Goal: Task Accomplishment & Management: Manage account settings

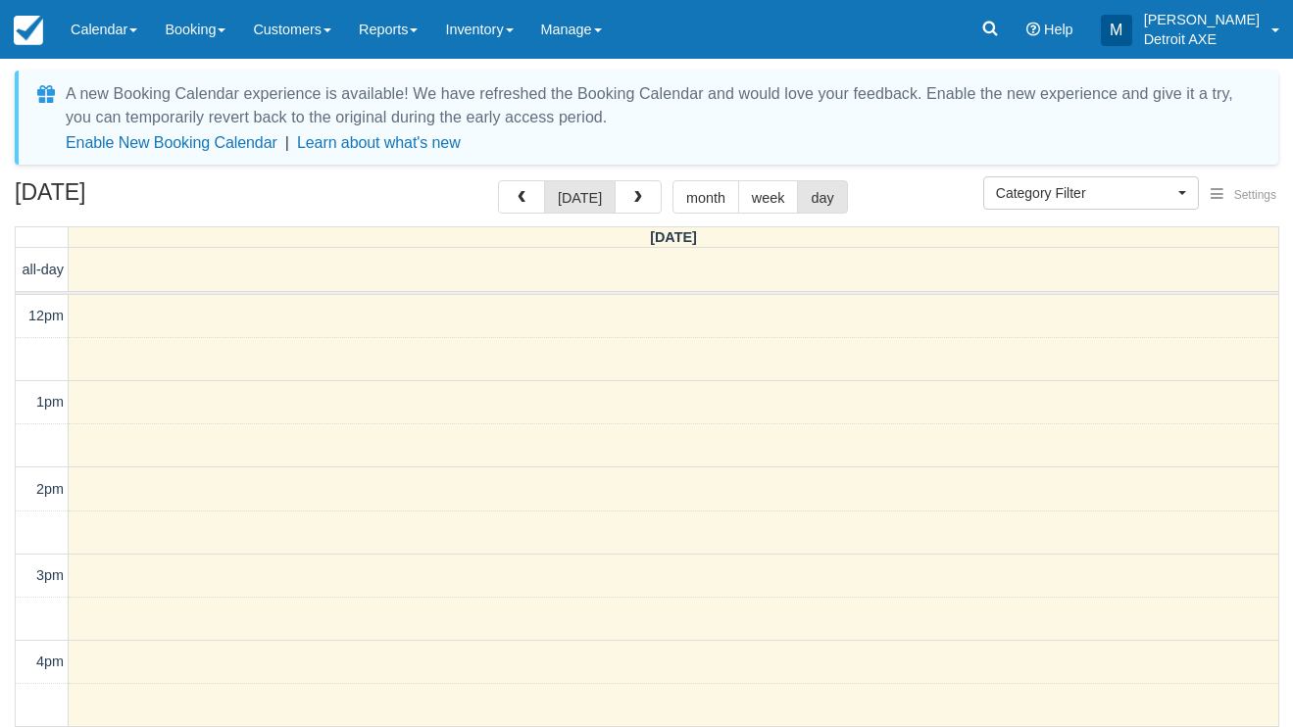
select select
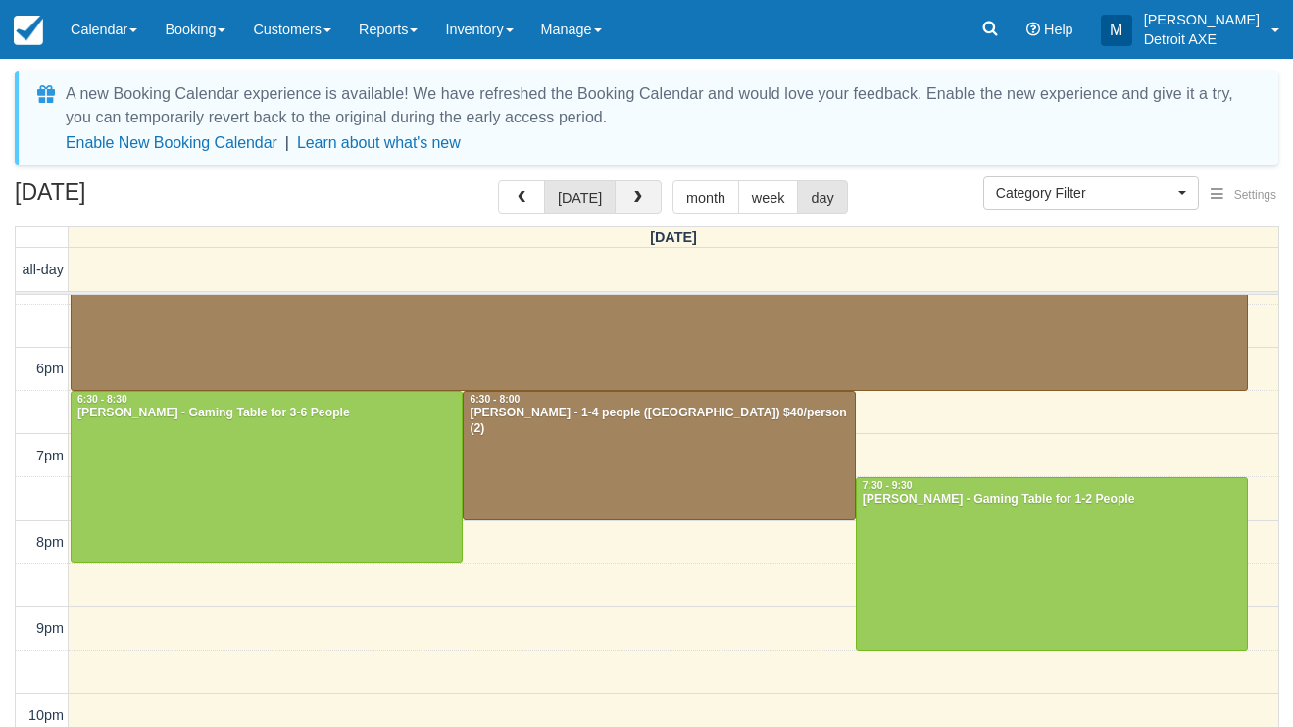
click at [640, 207] on button "button" at bounding box center [637, 196] width 47 height 33
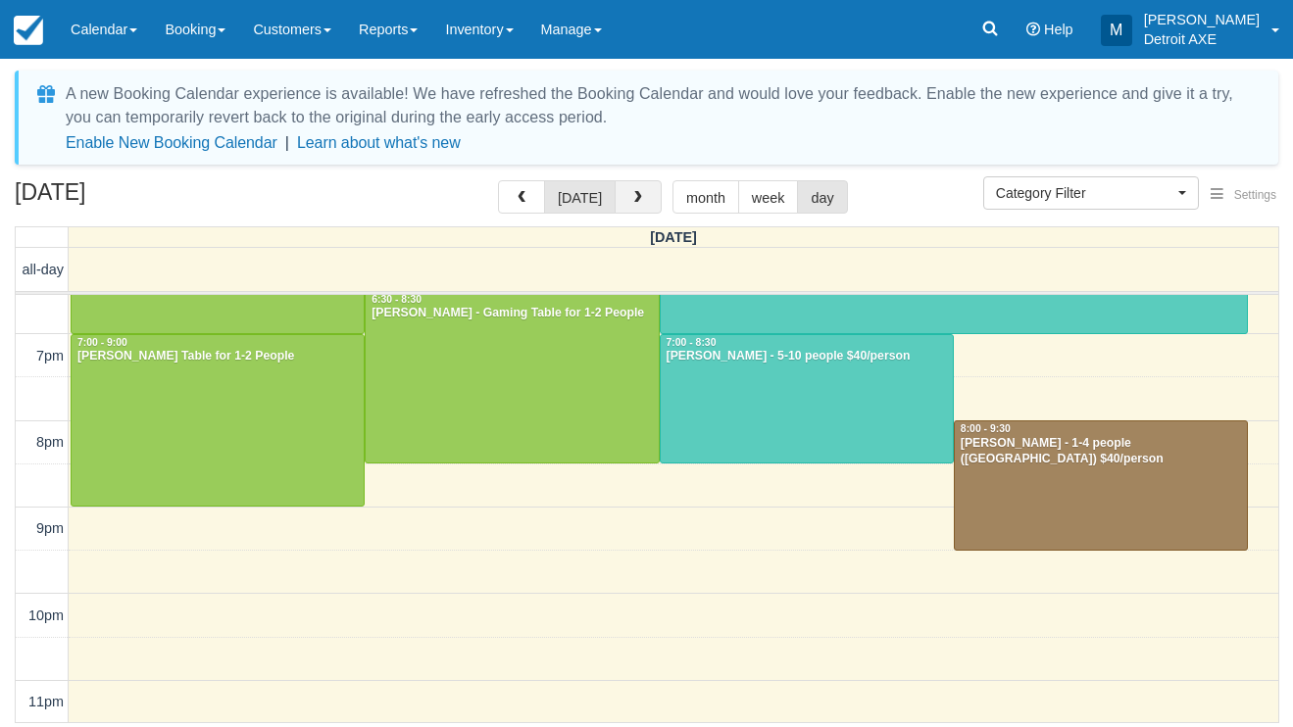
scroll to position [566, 0]
click at [640, 207] on button "button" at bounding box center [637, 196] width 47 height 33
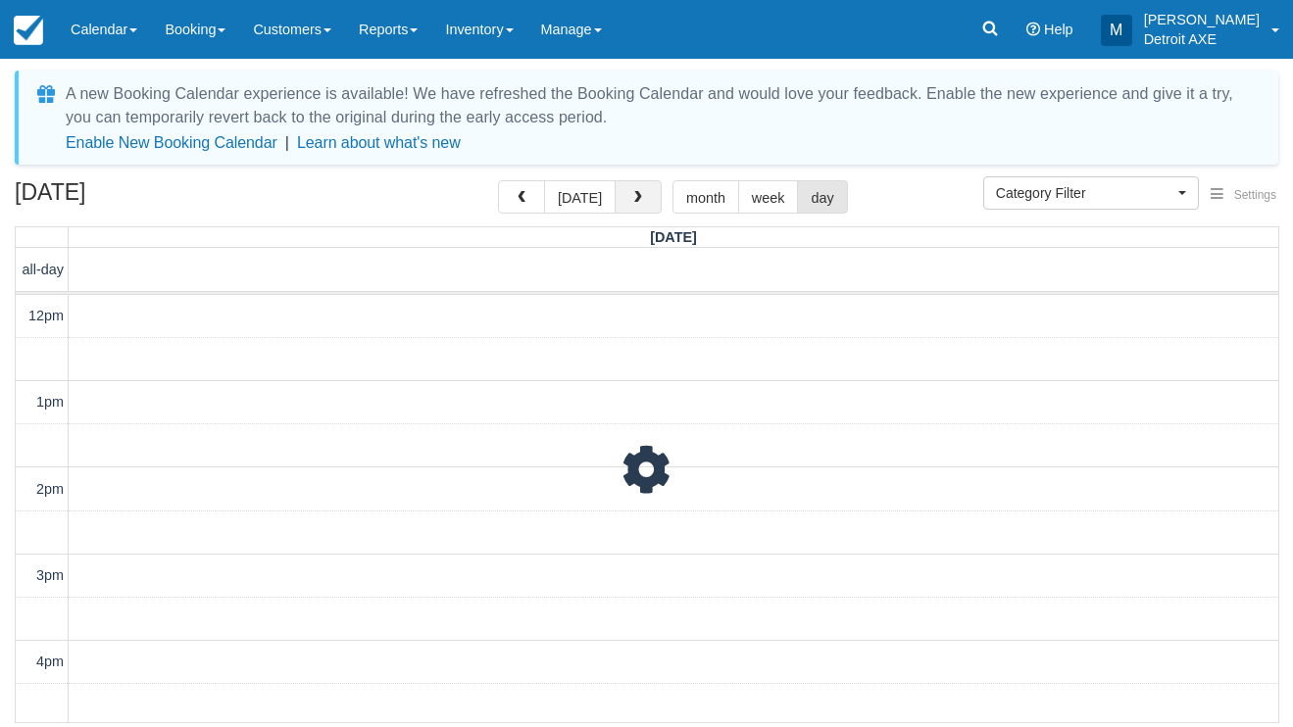
scroll to position [566, 0]
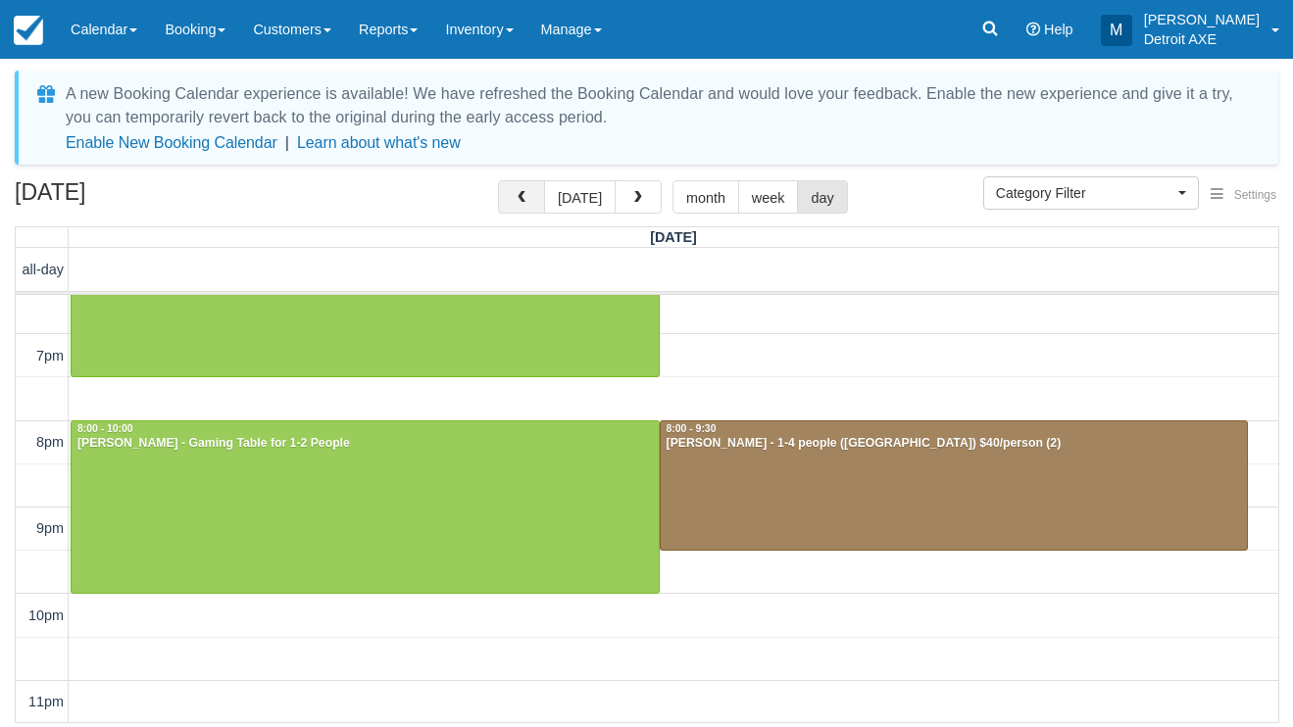
click at [529, 190] on button "button" at bounding box center [521, 196] width 47 height 33
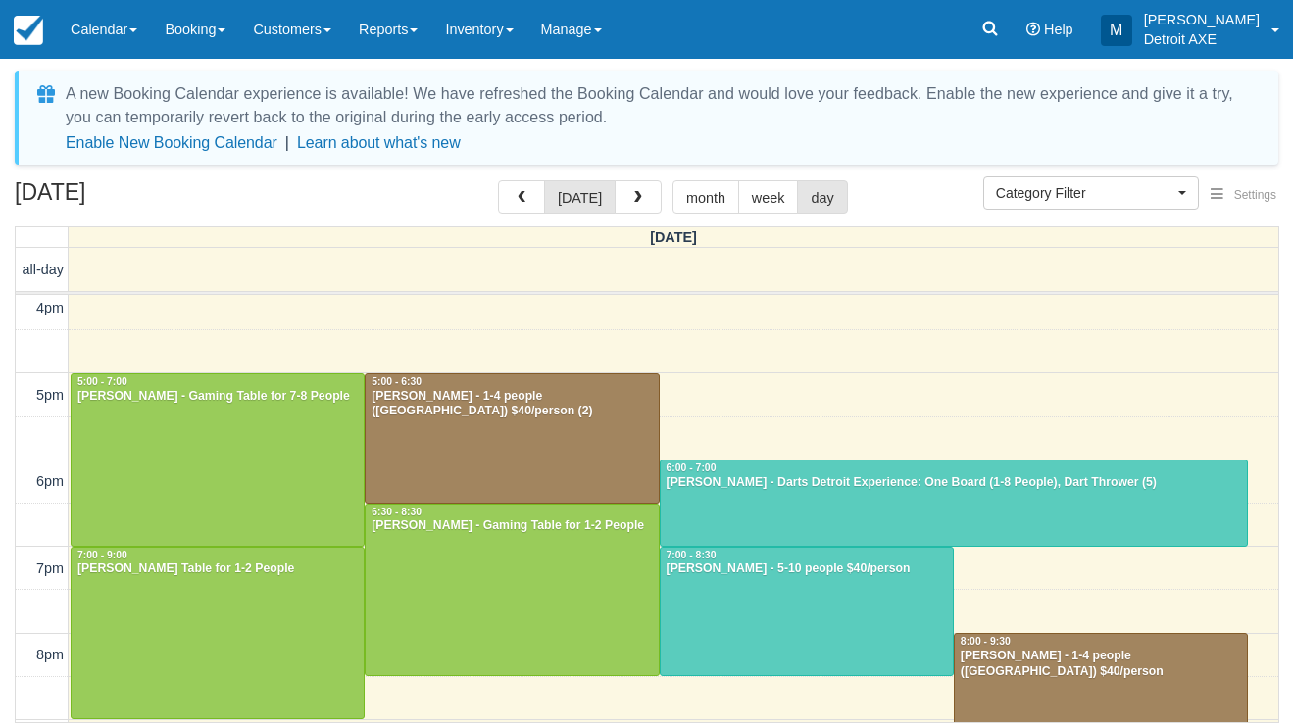
scroll to position [359, 0]
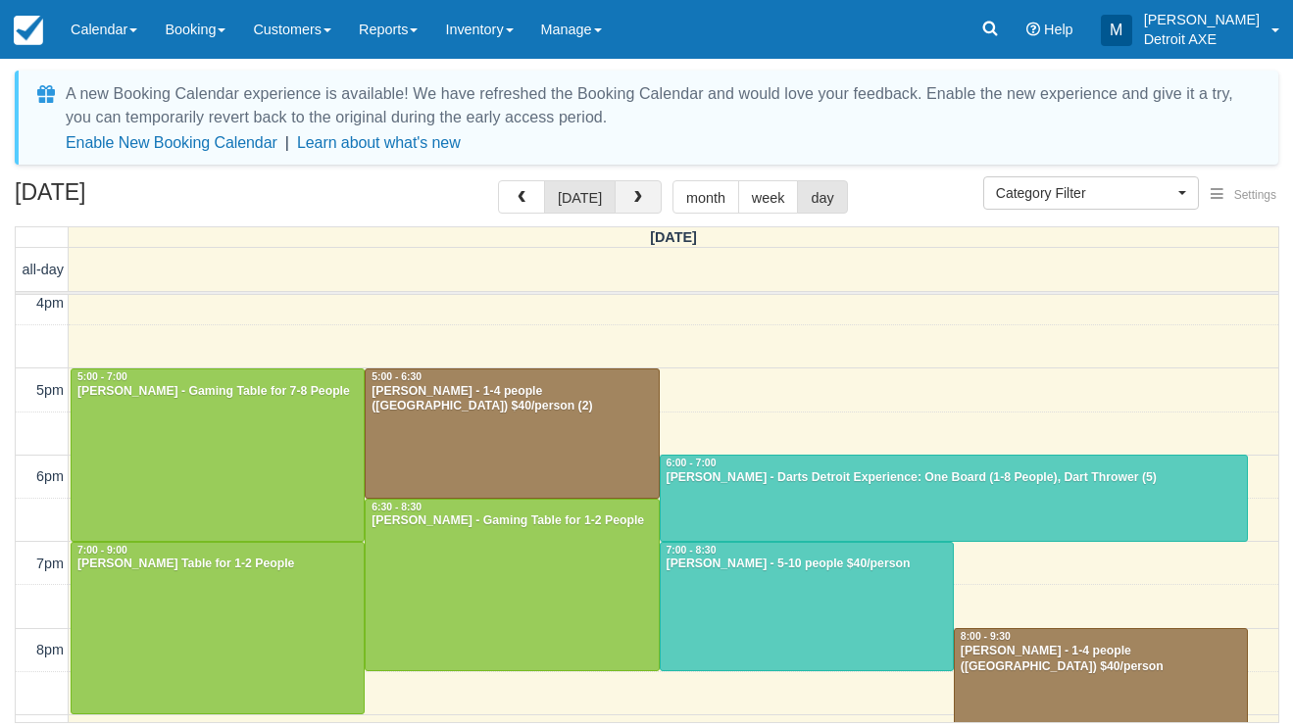
click at [634, 203] on span "button" at bounding box center [638, 198] width 14 height 14
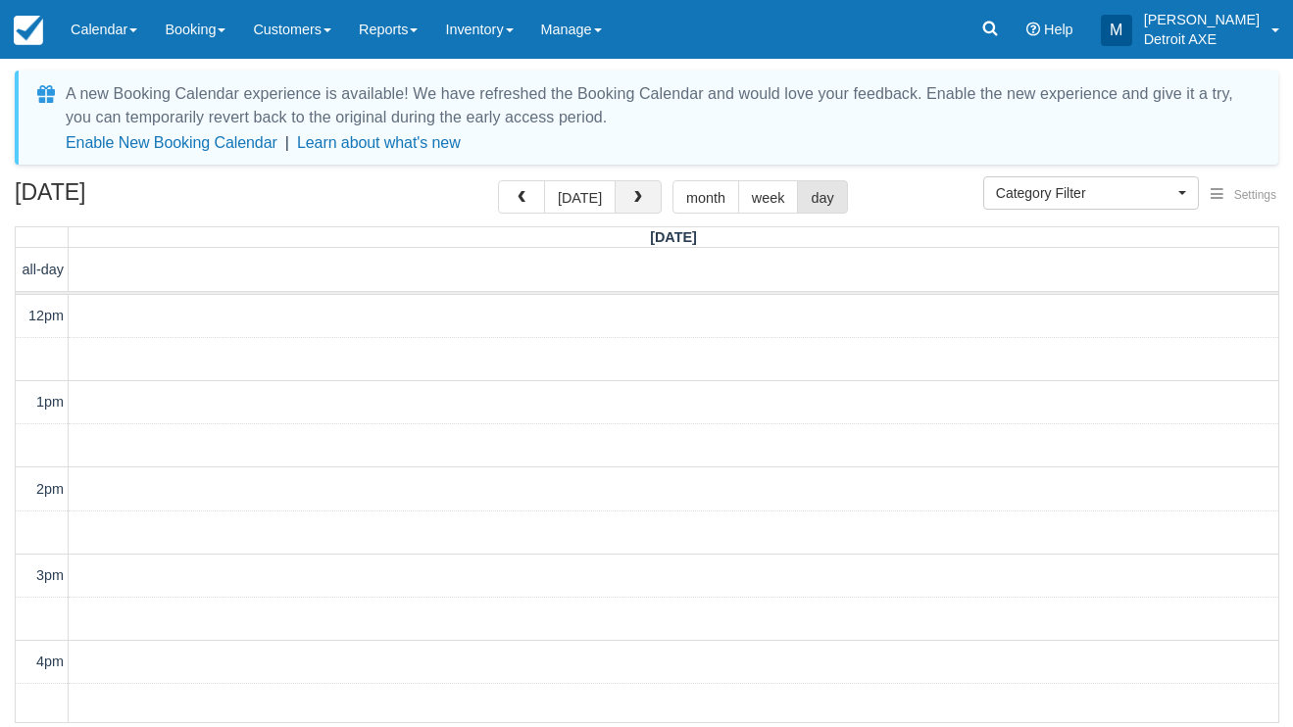
scroll to position [566, 0]
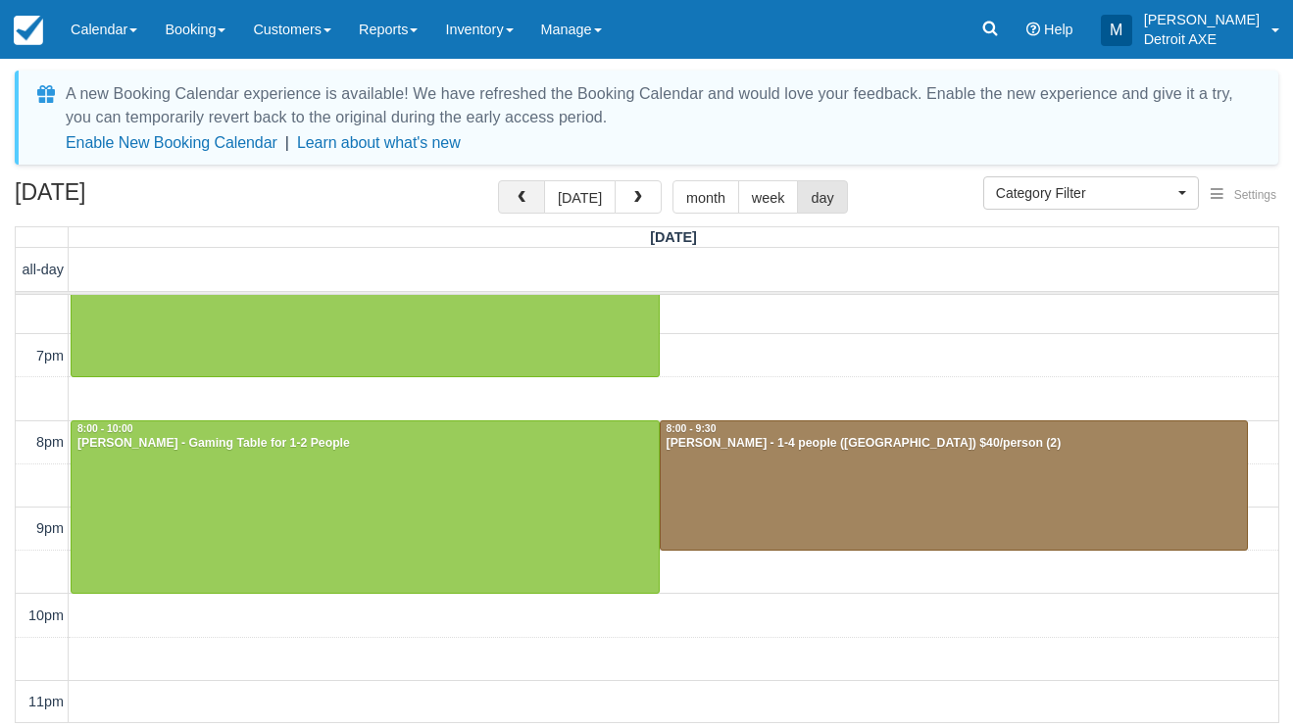
click at [534, 187] on button "button" at bounding box center [521, 196] width 47 height 33
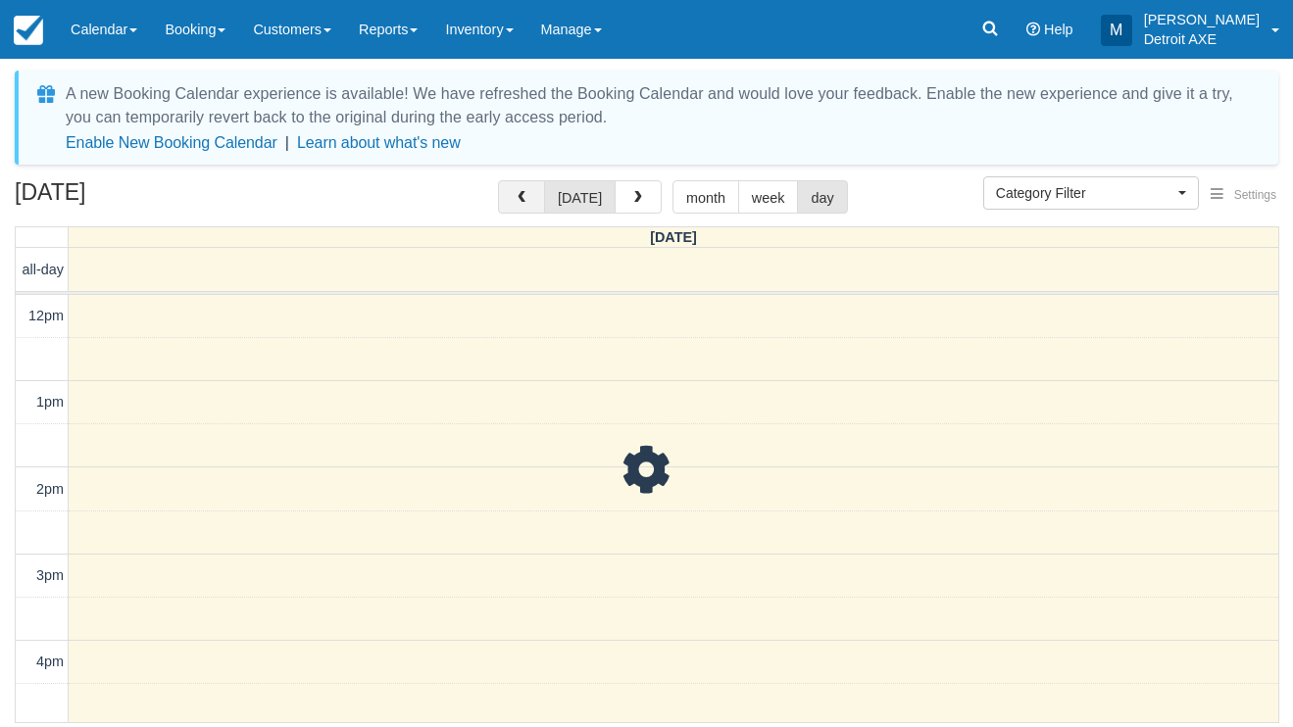
scroll to position [566, 0]
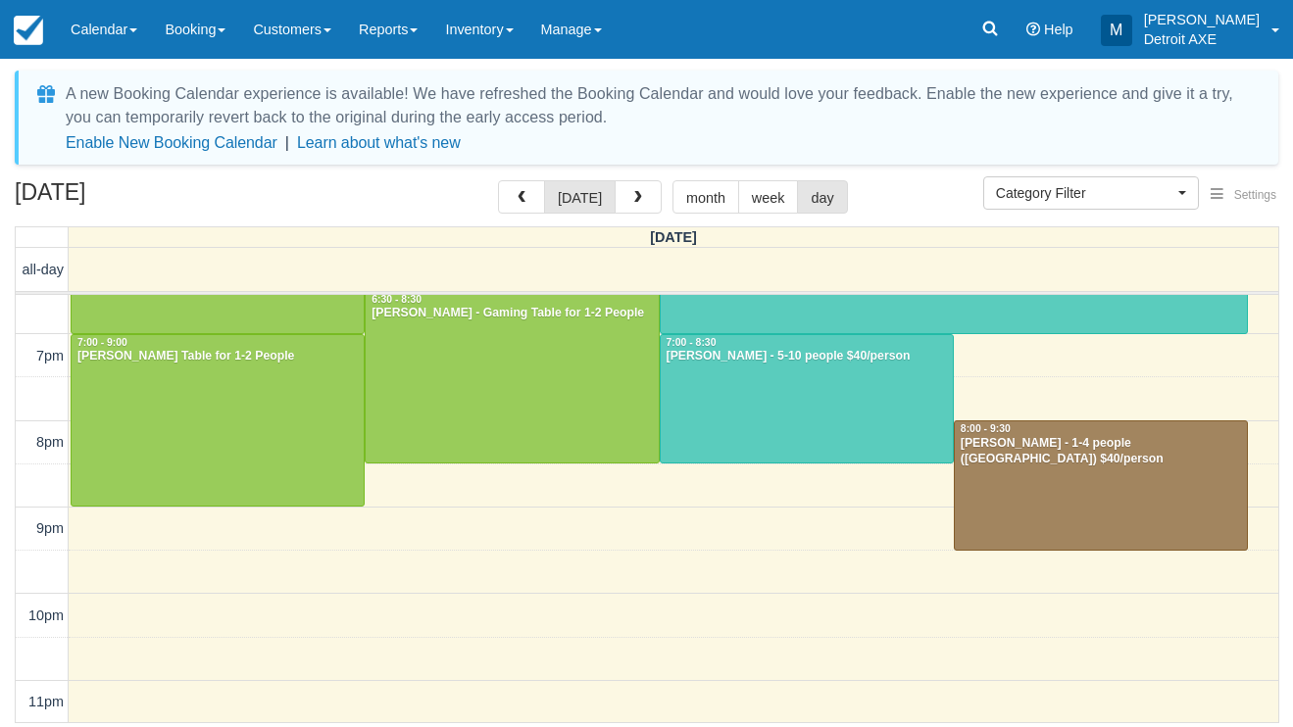
click at [790, 325] on div at bounding box center [954, 290] width 587 height 84
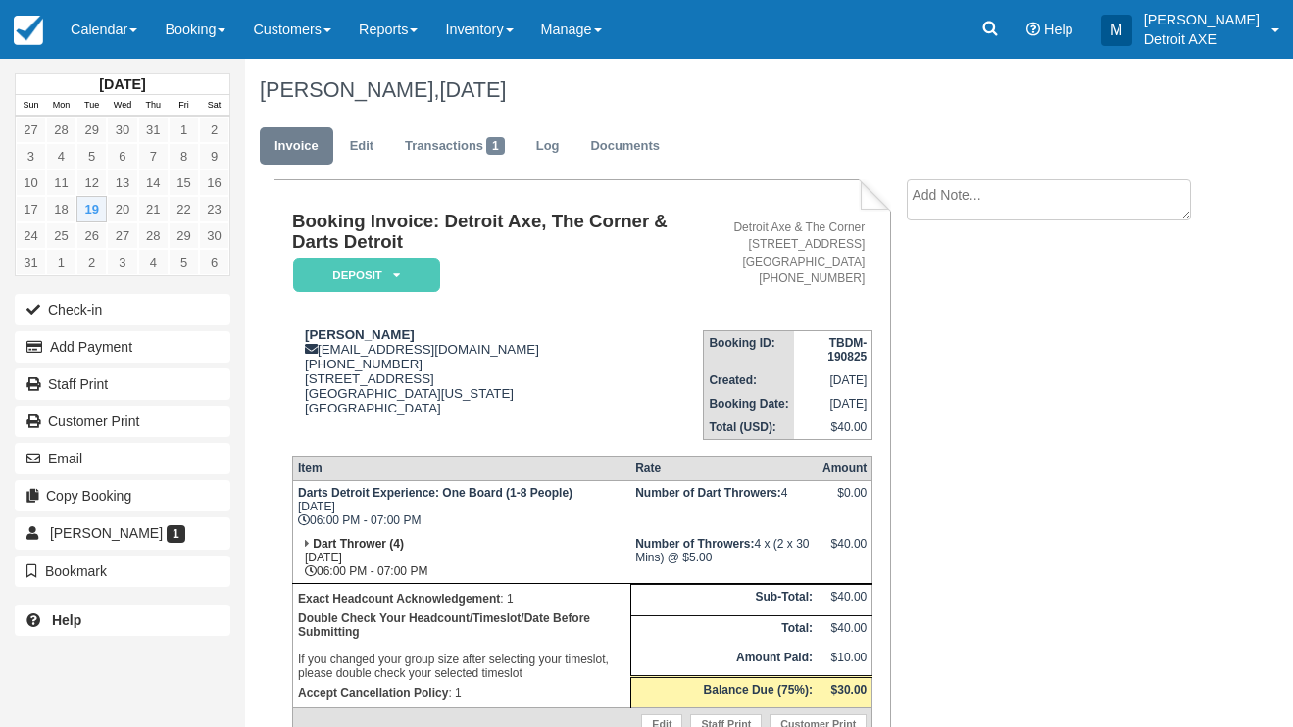
click at [341, 276] on em "Deposit" at bounding box center [366, 275] width 147 height 34
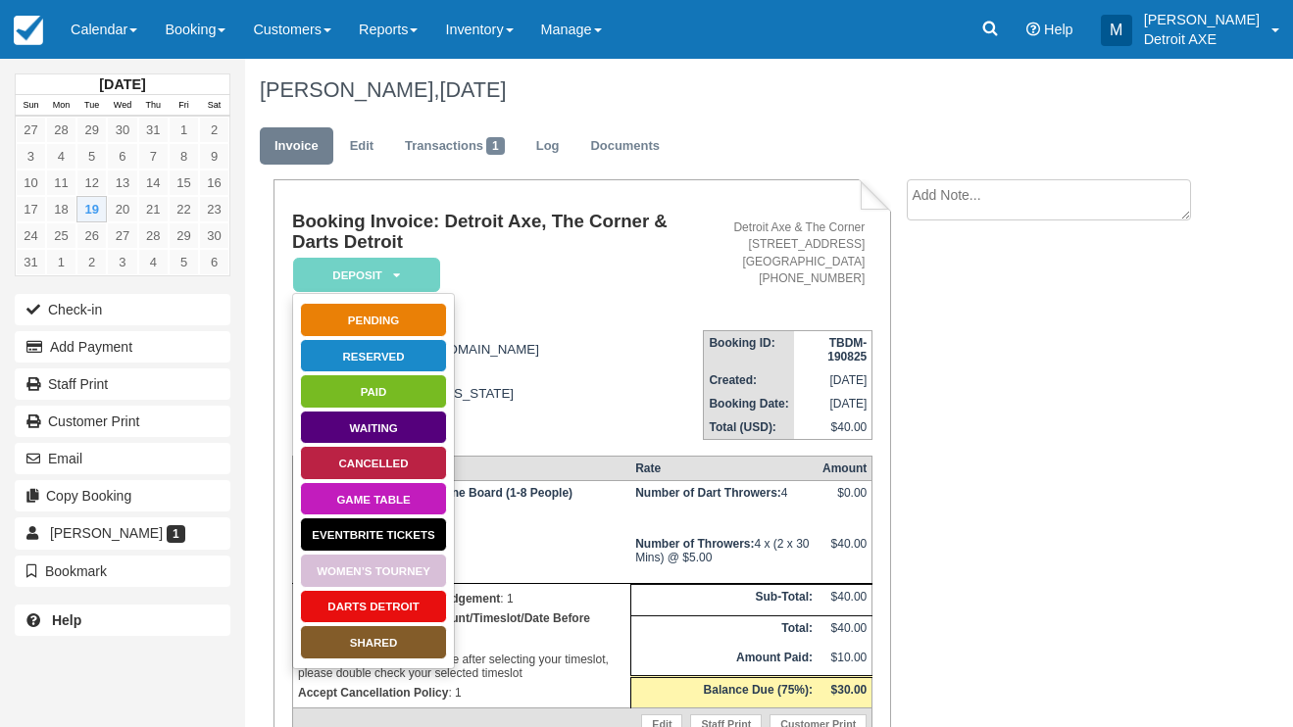
click at [383, 611] on link "Darts Detroit" at bounding box center [373, 607] width 147 height 34
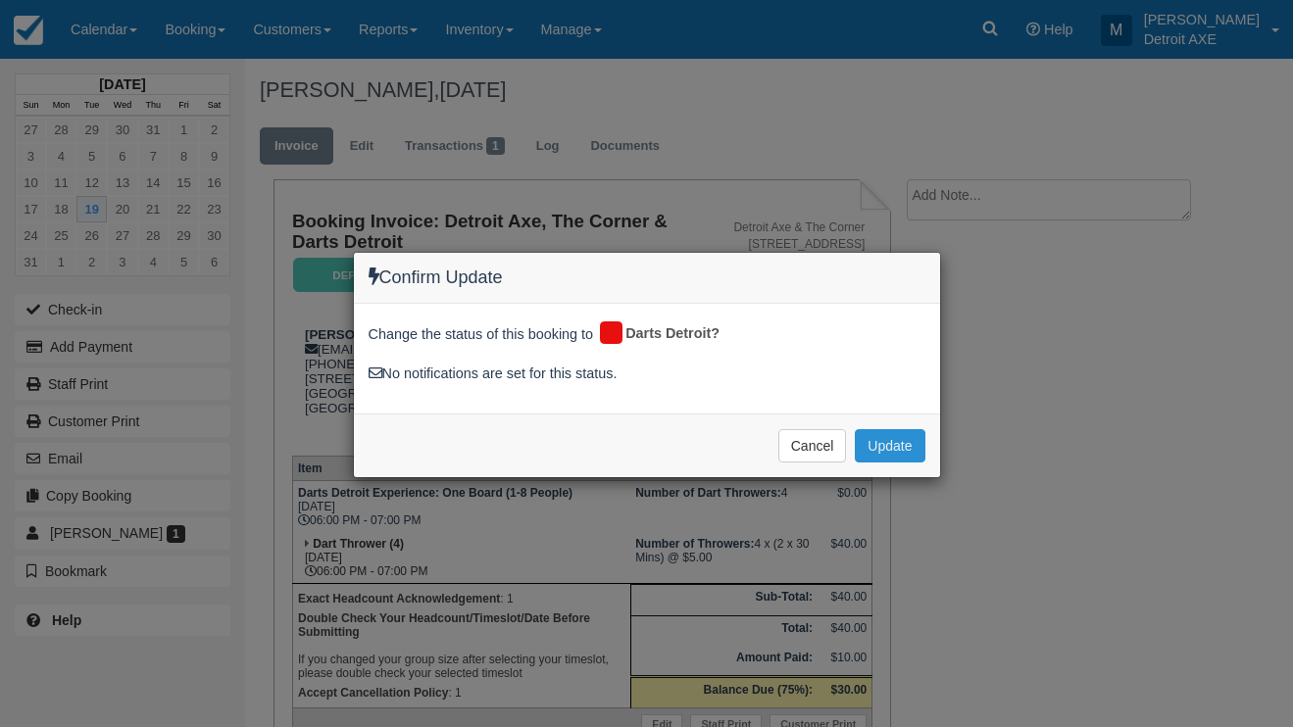
click at [871, 454] on button "Update" at bounding box center [890, 445] width 70 height 33
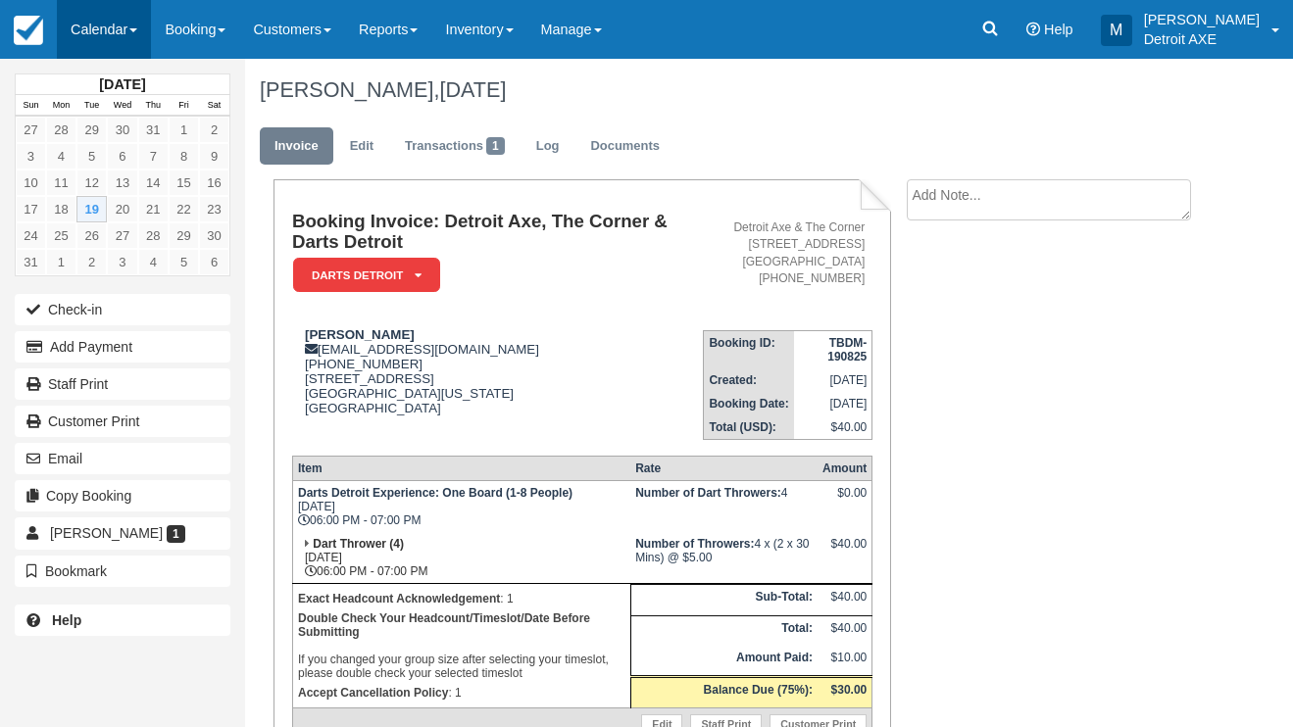
click at [101, 25] on link "Calendar" at bounding box center [104, 29] width 94 height 59
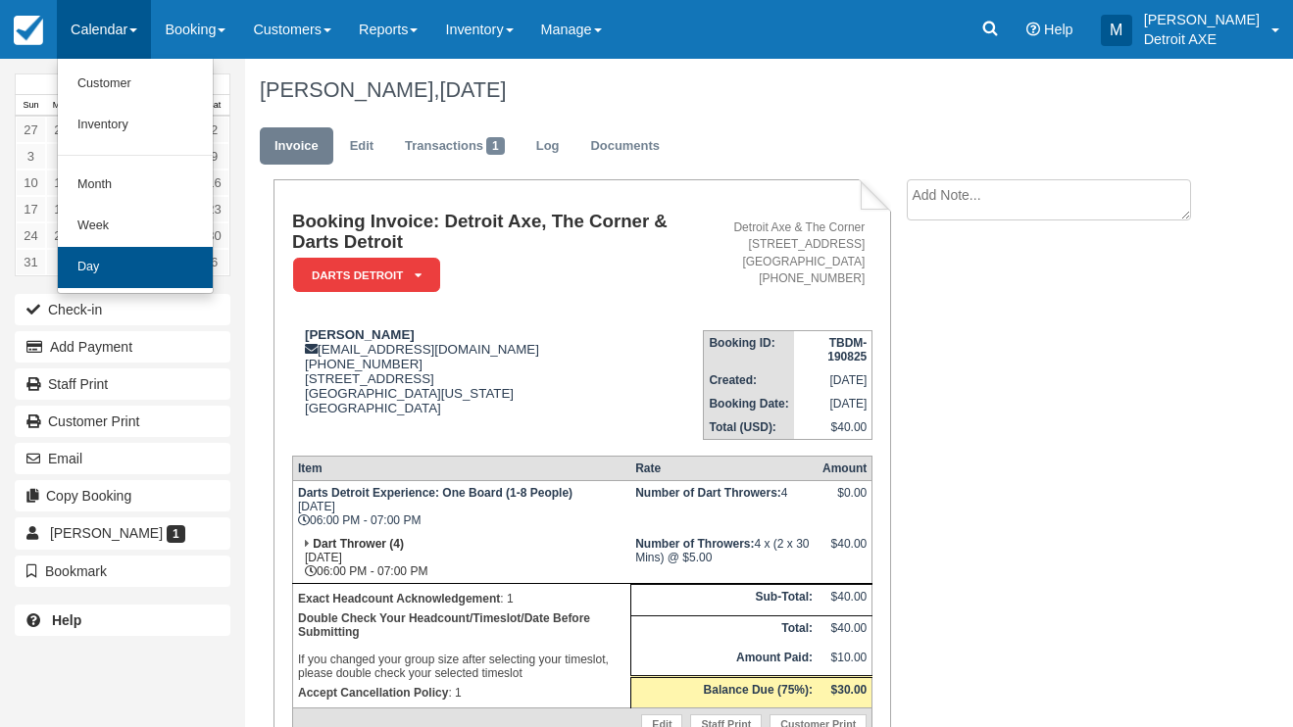
click at [160, 270] on link "Day" at bounding box center [135, 267] width 155 height 41
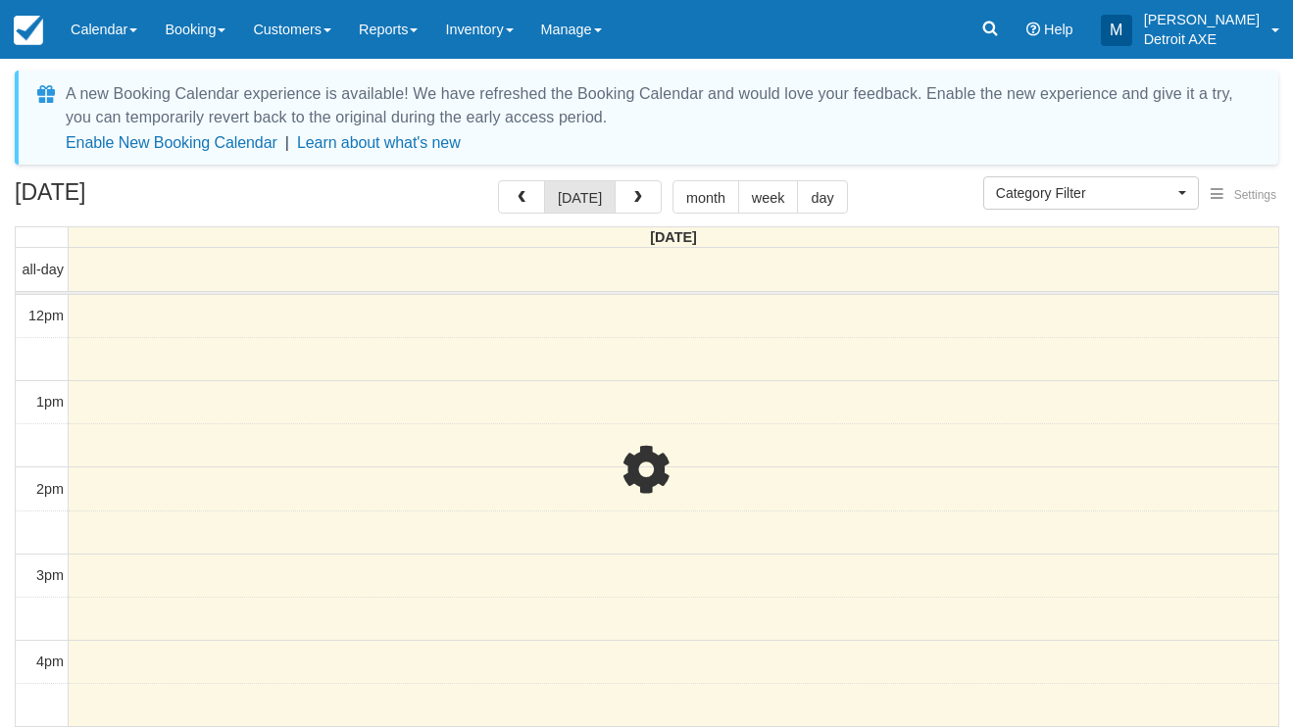
select select
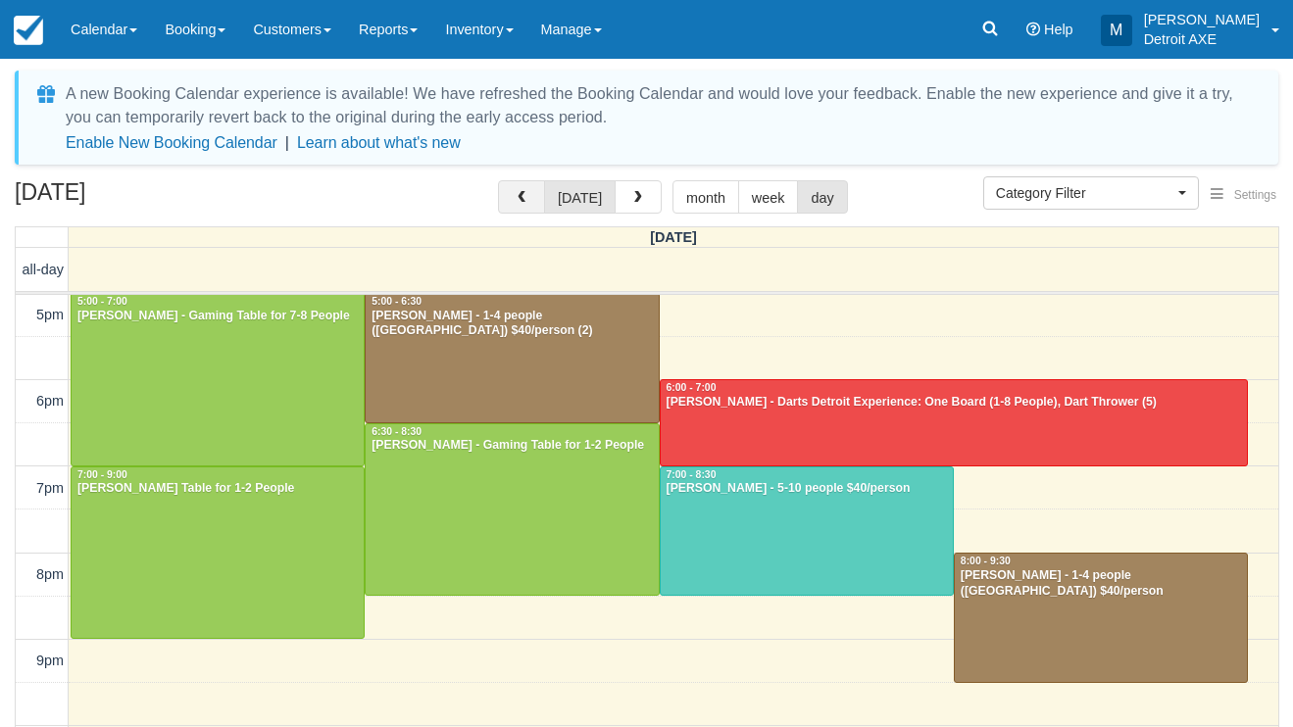
click at [520, 195] on span "button" at bounding box center [522, 198] width 14 height 14
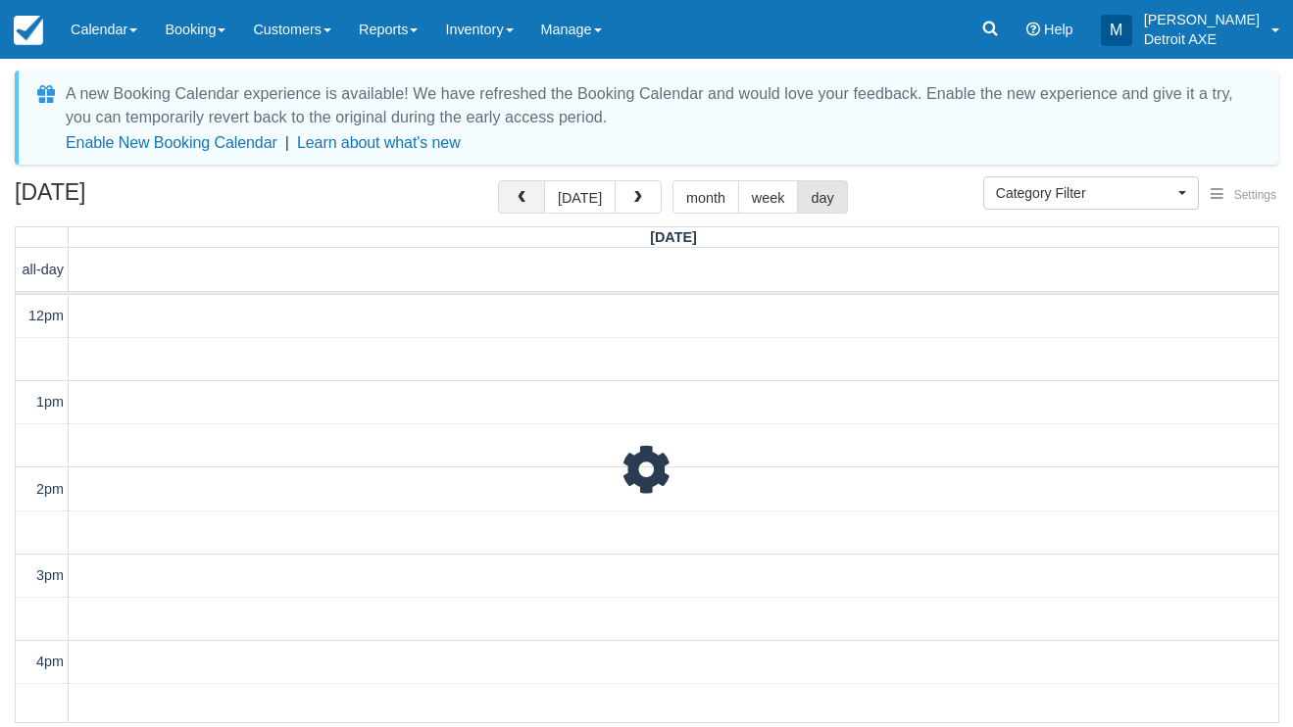
scroll to position [434, 0]
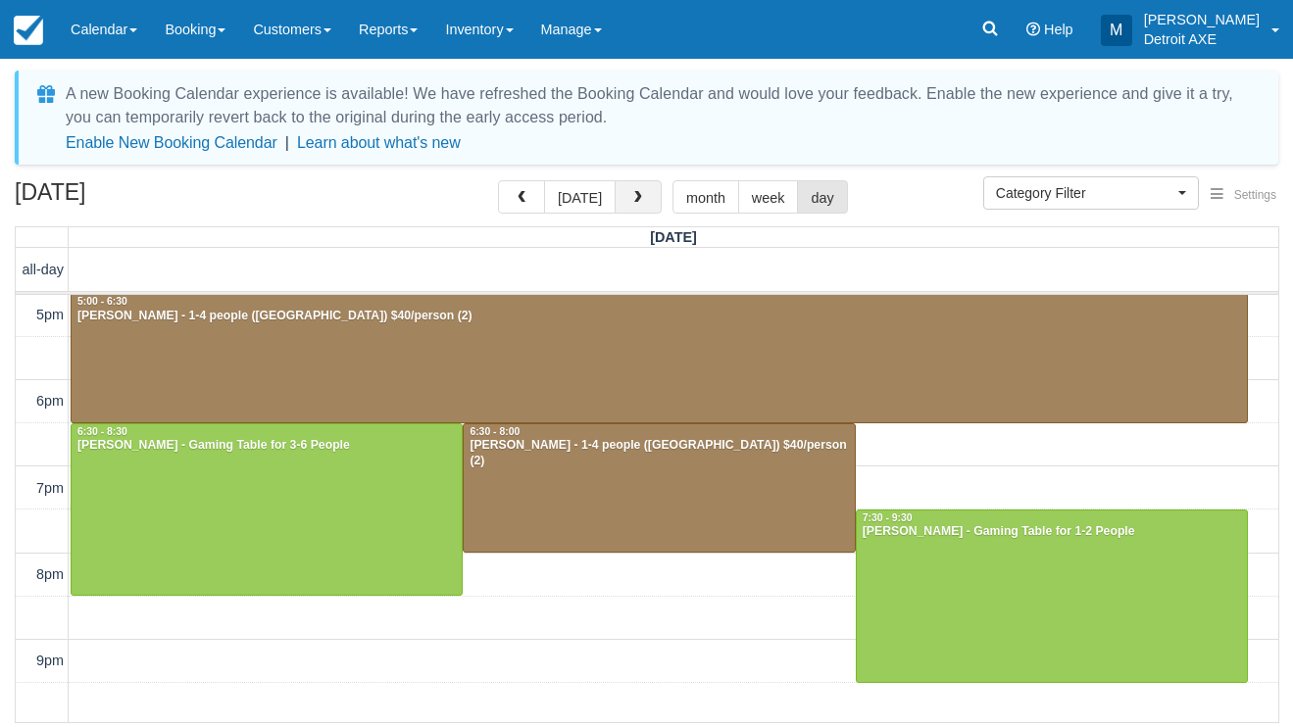
click at [632, 192] on span "button" at bounding box center [638, 198] width 14 height 14
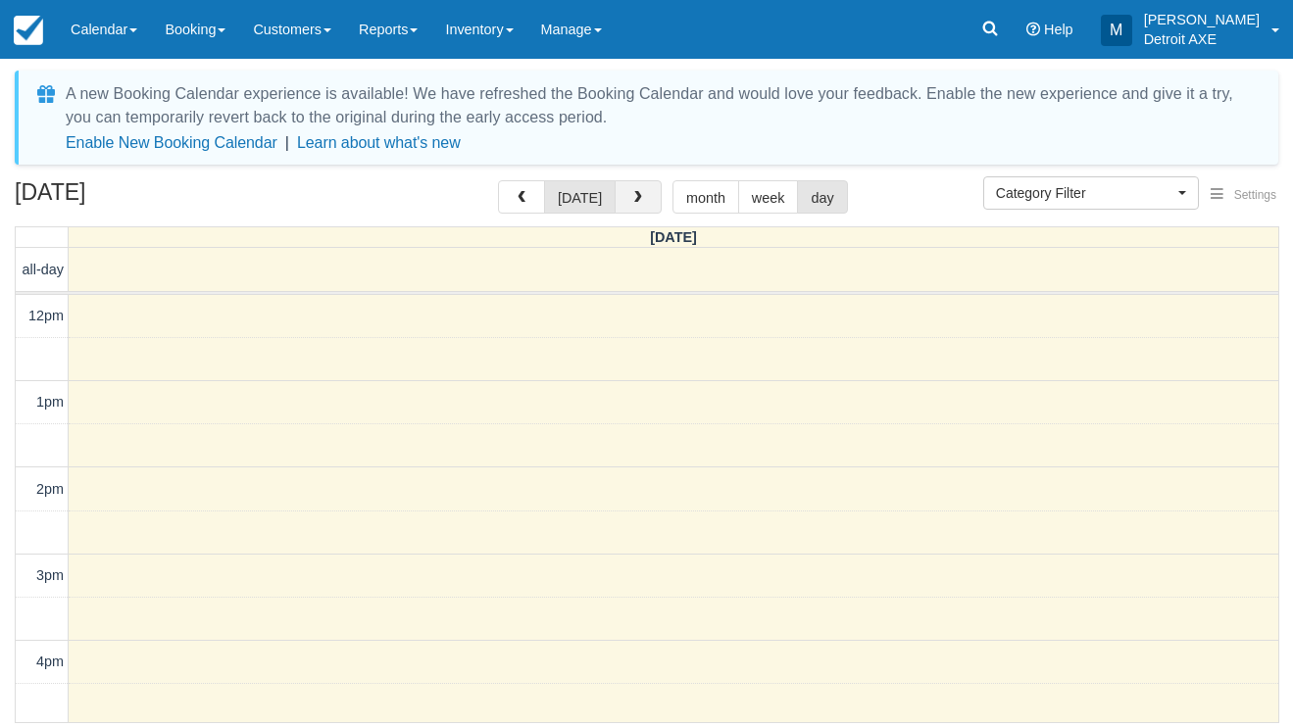
scroll to position [434, 0]
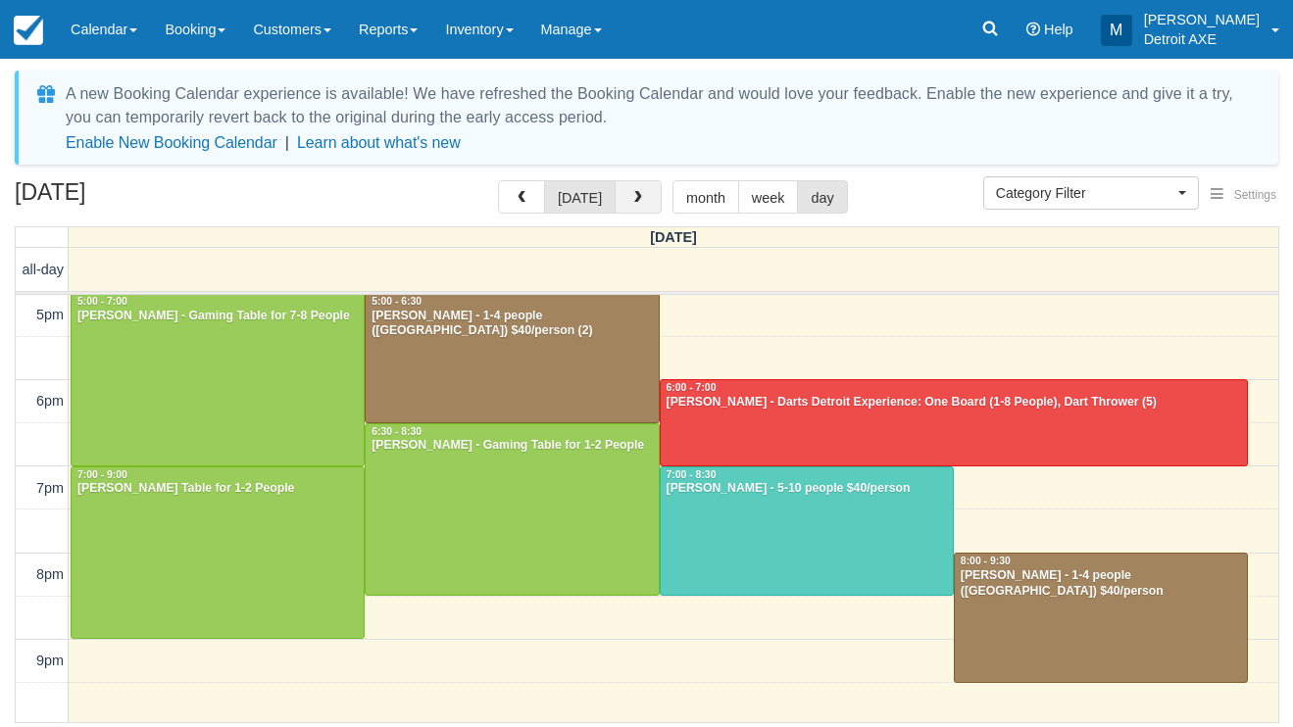
click at [632, 192] on span "button" at bounding box center [638, 198] width 14 height 14
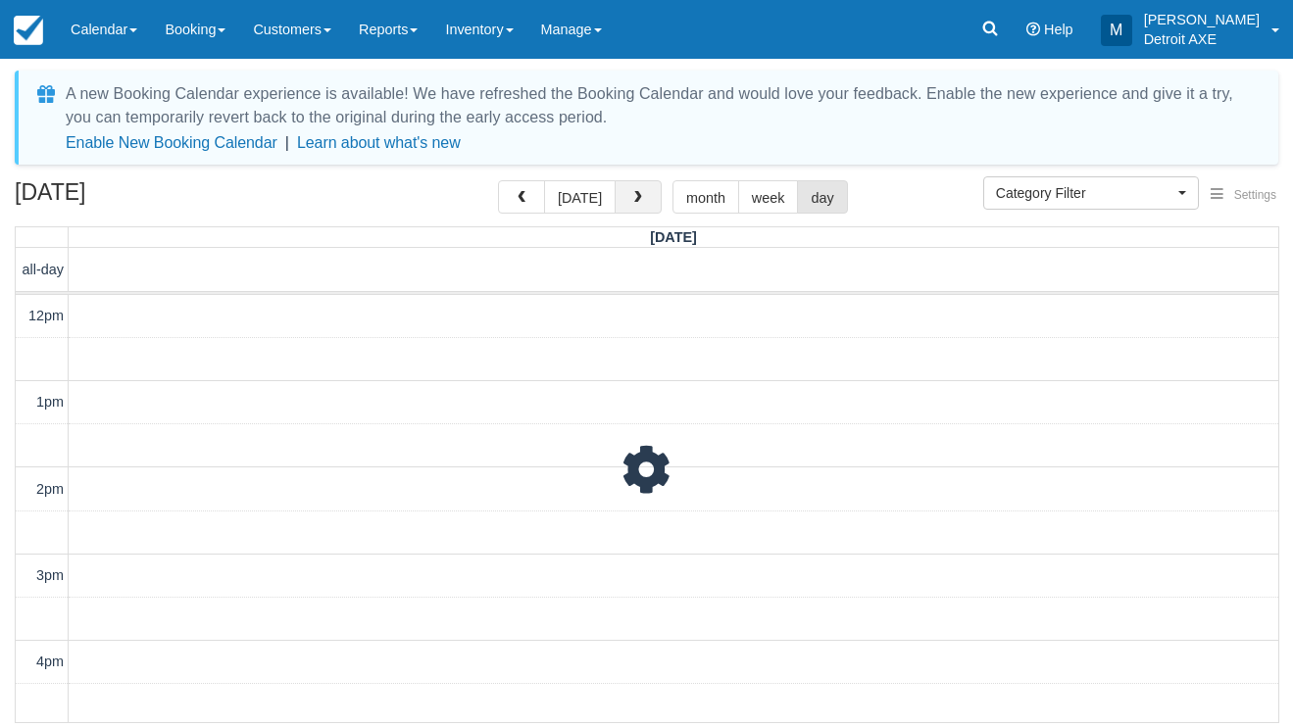
scroll to position [434, 0]
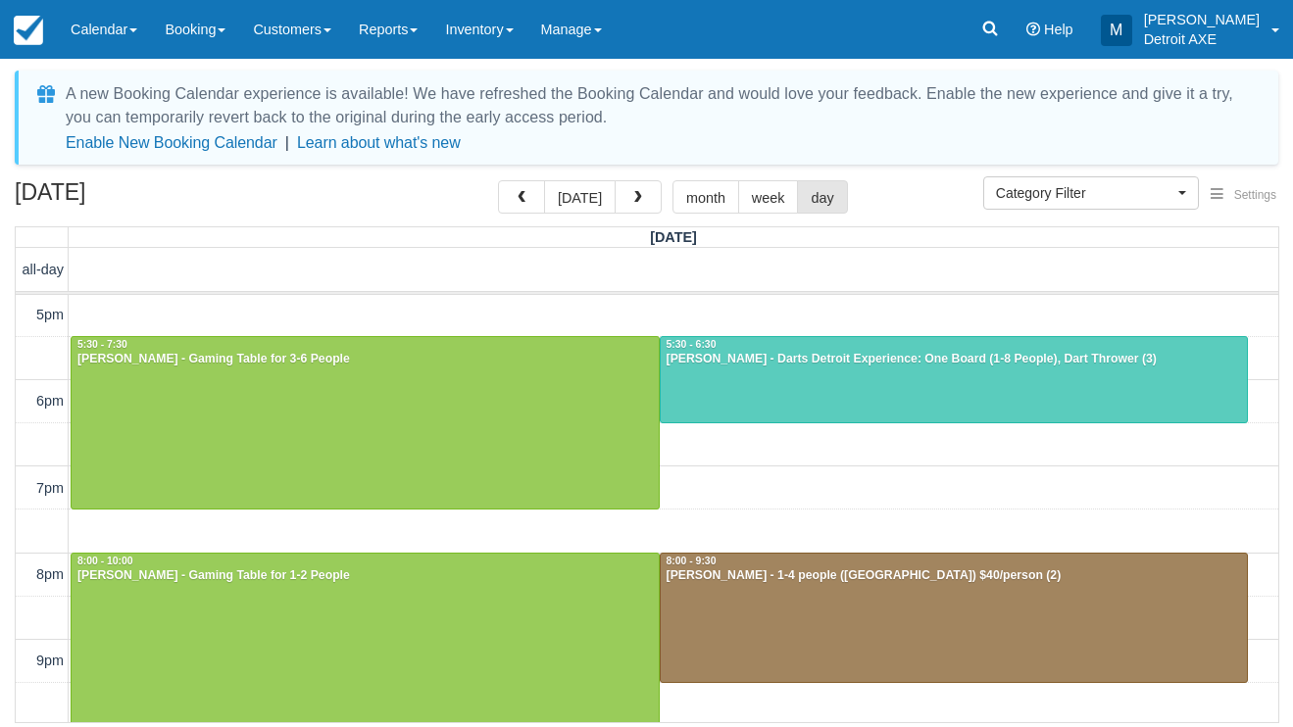
click at [715, 356] on div "Brian Crouch - Darts Detroit Experience: One Board (1-8 People), Dart Thrower (…" at bounding box center [953, 360] width 577 height 16
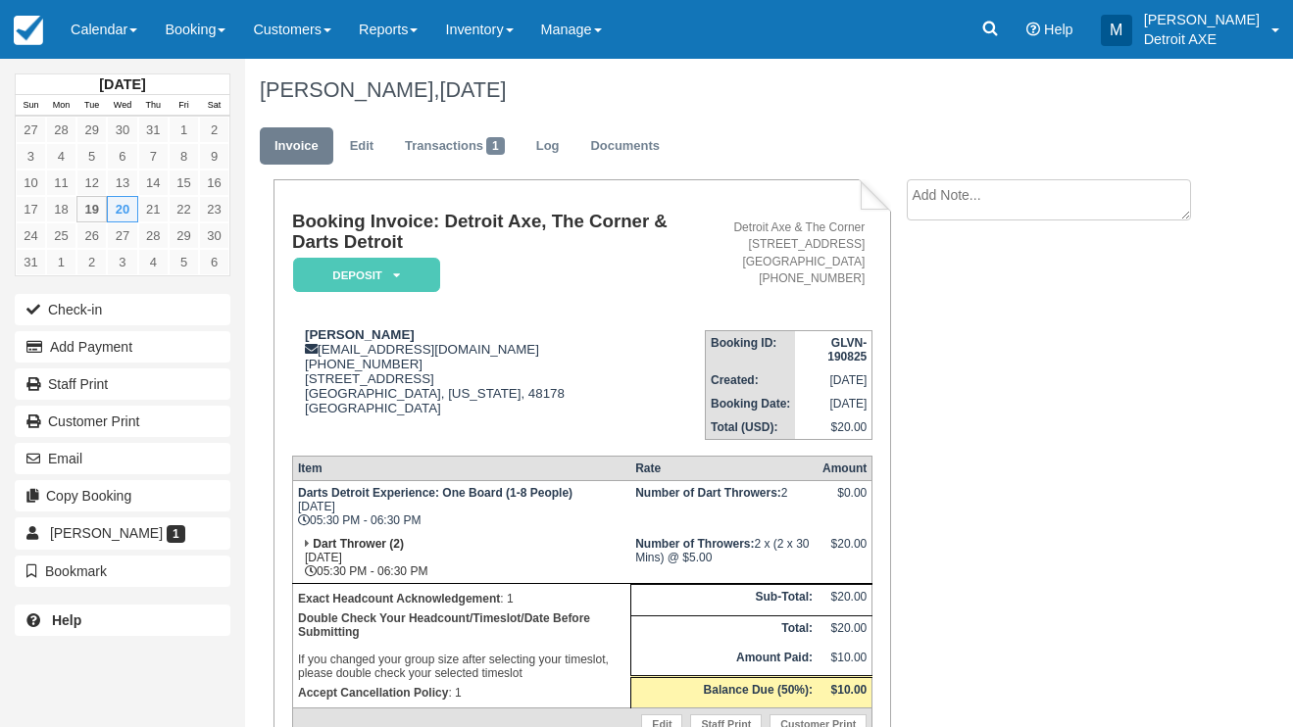
click at [432, 277] on em "Deposit" at bounding box center [366, 275] width 147 height 34
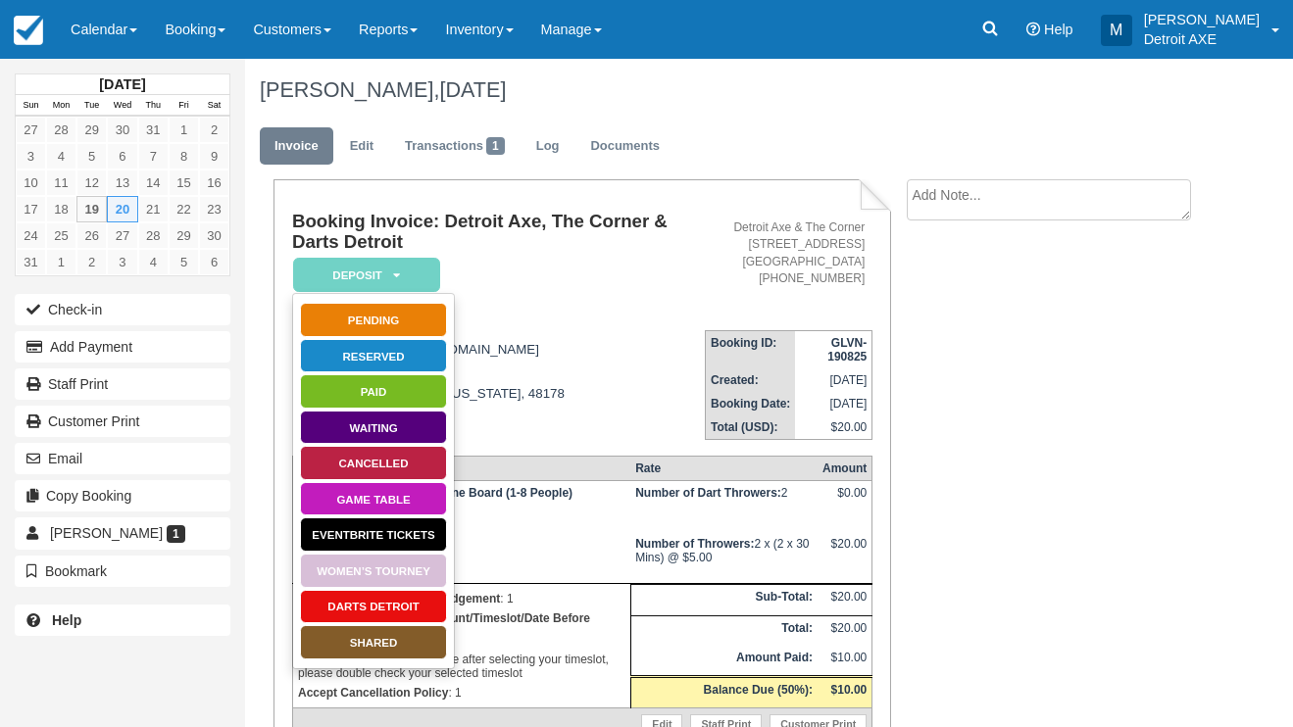
click at [336, 600] on link "Darts Detroit" at bounding box center [373, 607] width 147 height 34
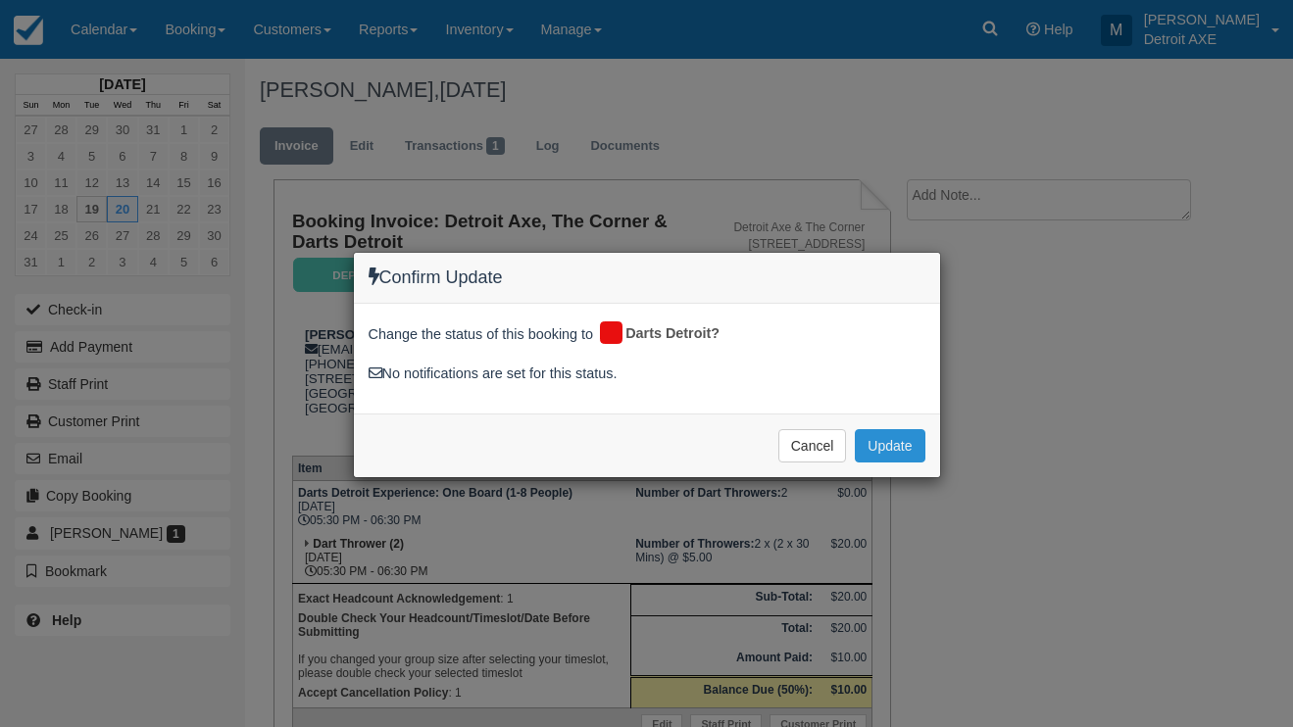
click at [875, 439] on button "Update" at bounding box center [890, 445] width 70 height 33
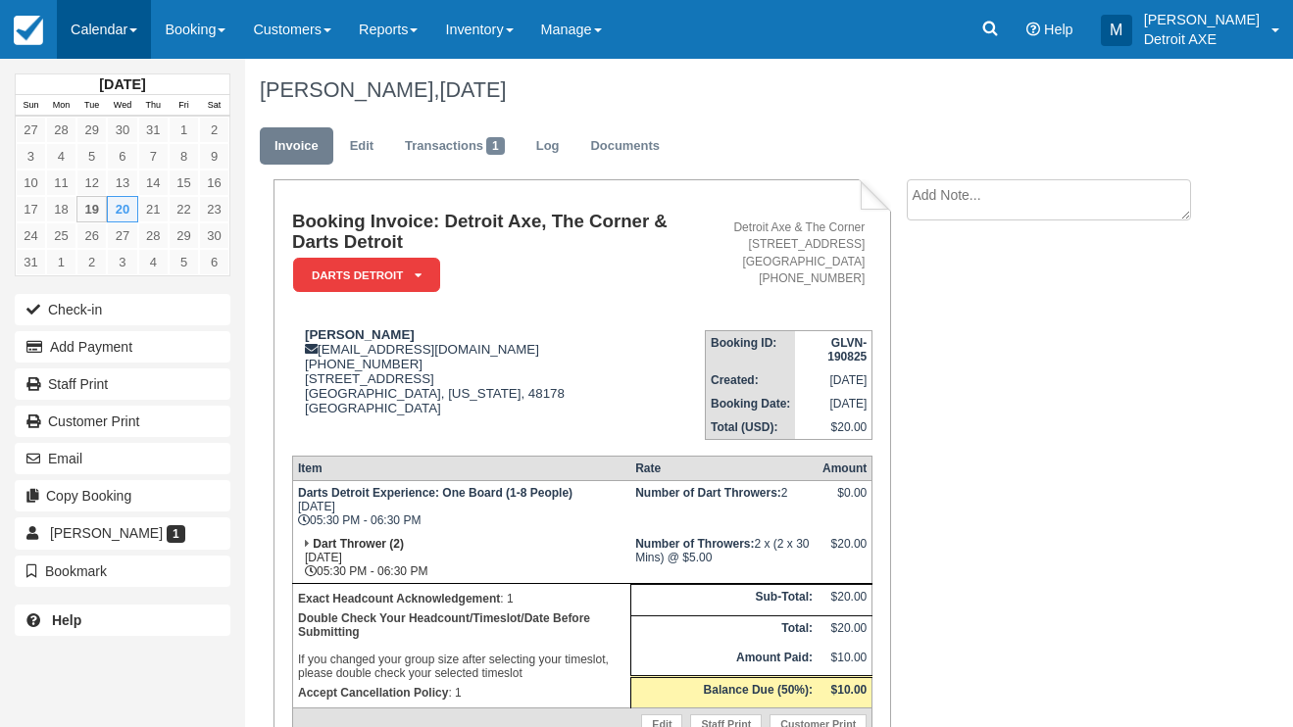
click at [119, 10] on link "Calendar" at bounding box center [104, 29] width 94 height 59
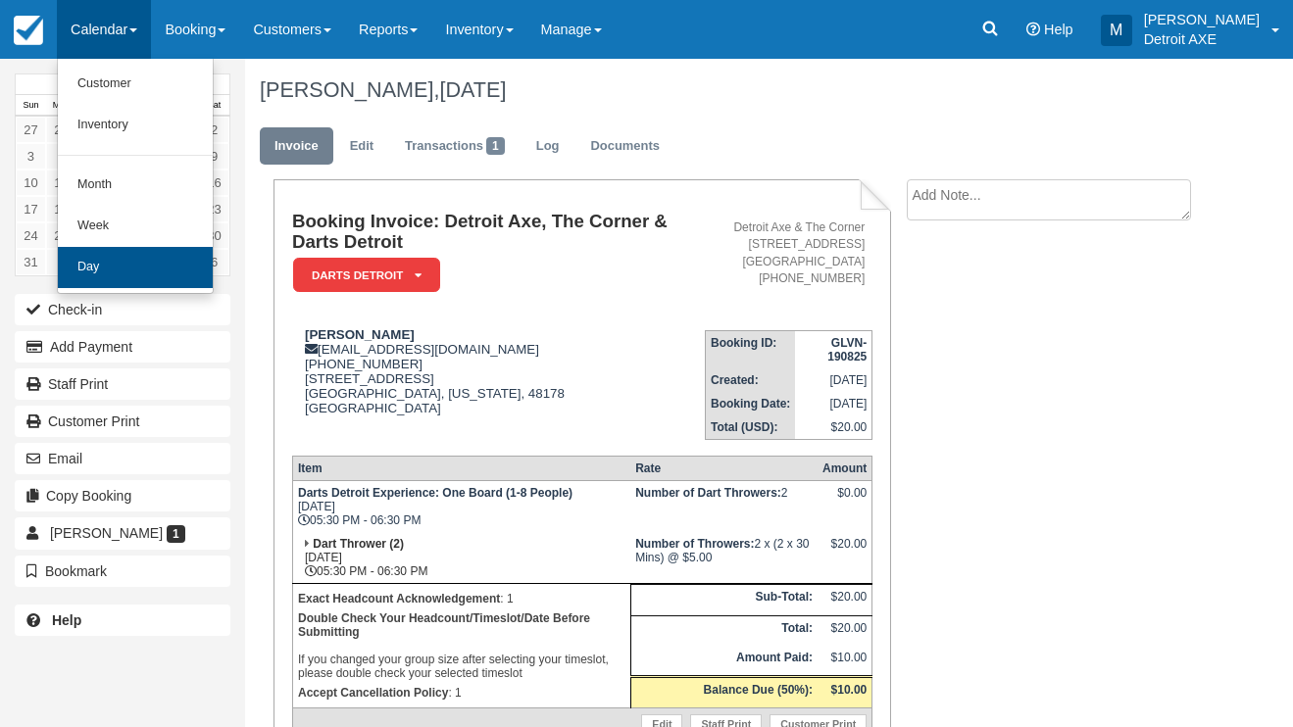
click at [162, 271] on link "Day" at bounding box center [135, 267] width 155 height 41
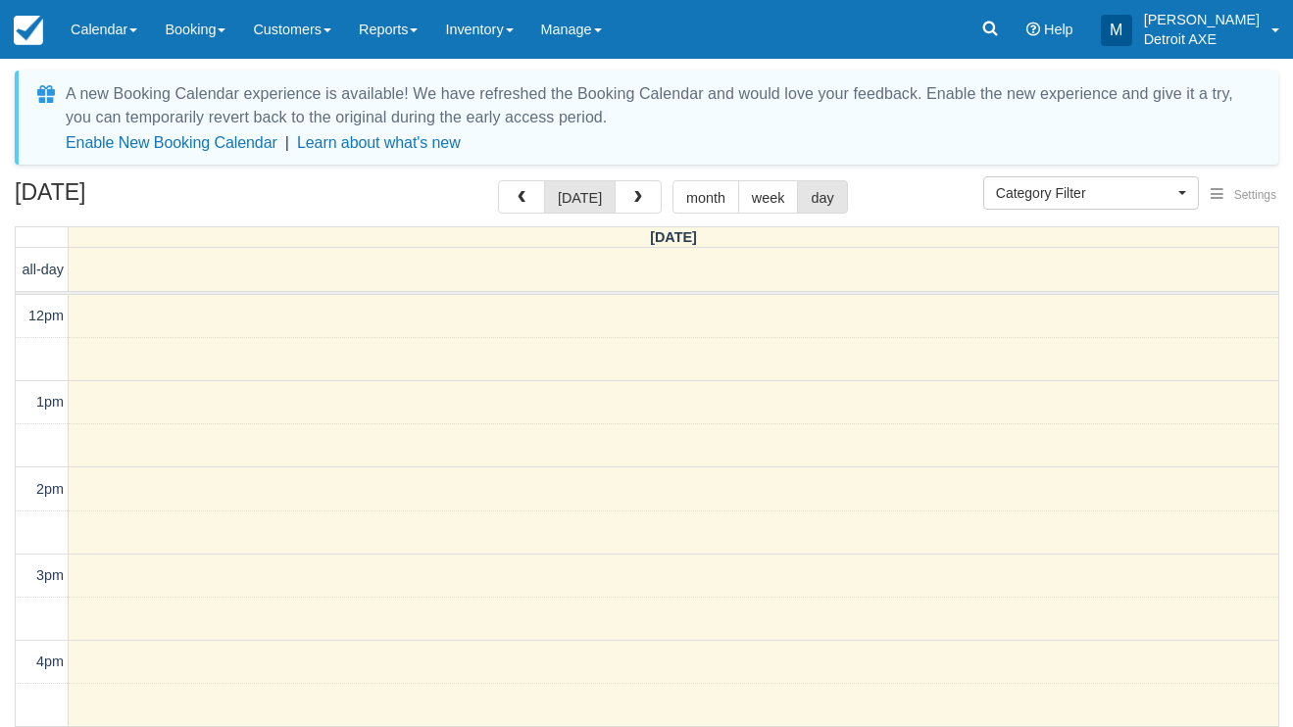
select select
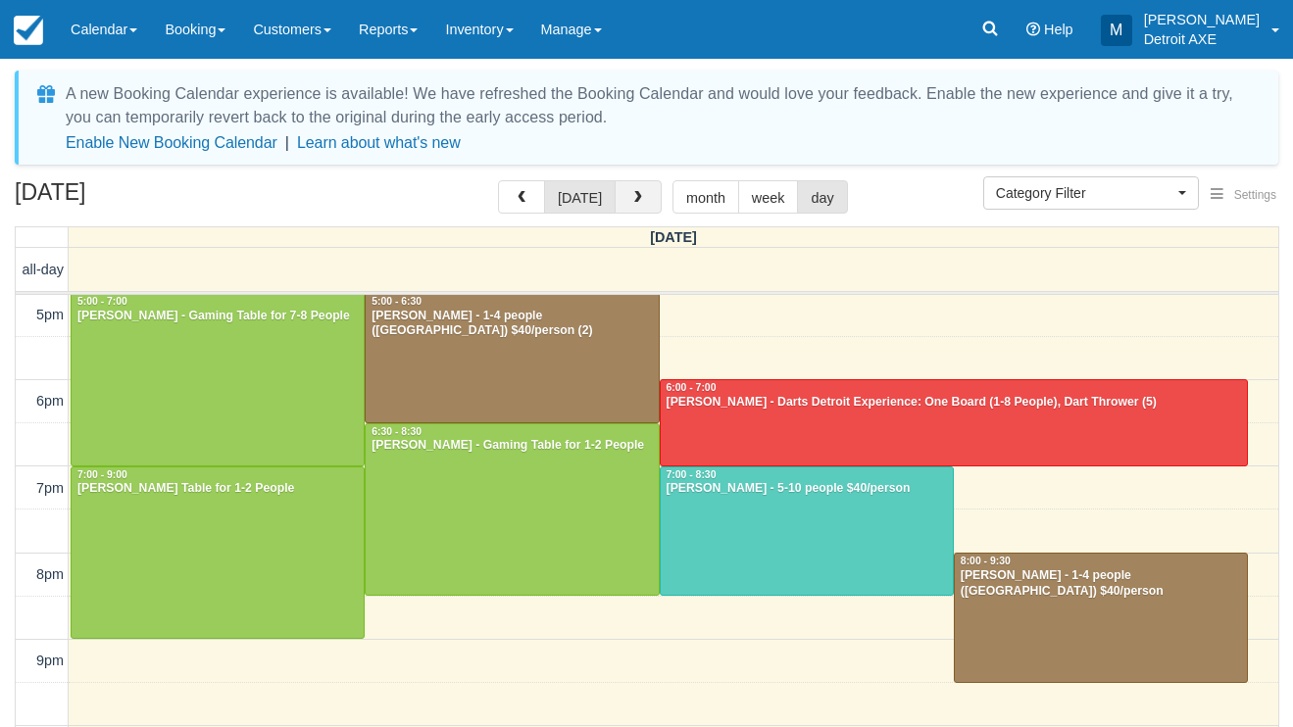
click at [637, 198] on span "button" at bounding box center [638, 198] width 14 height 14
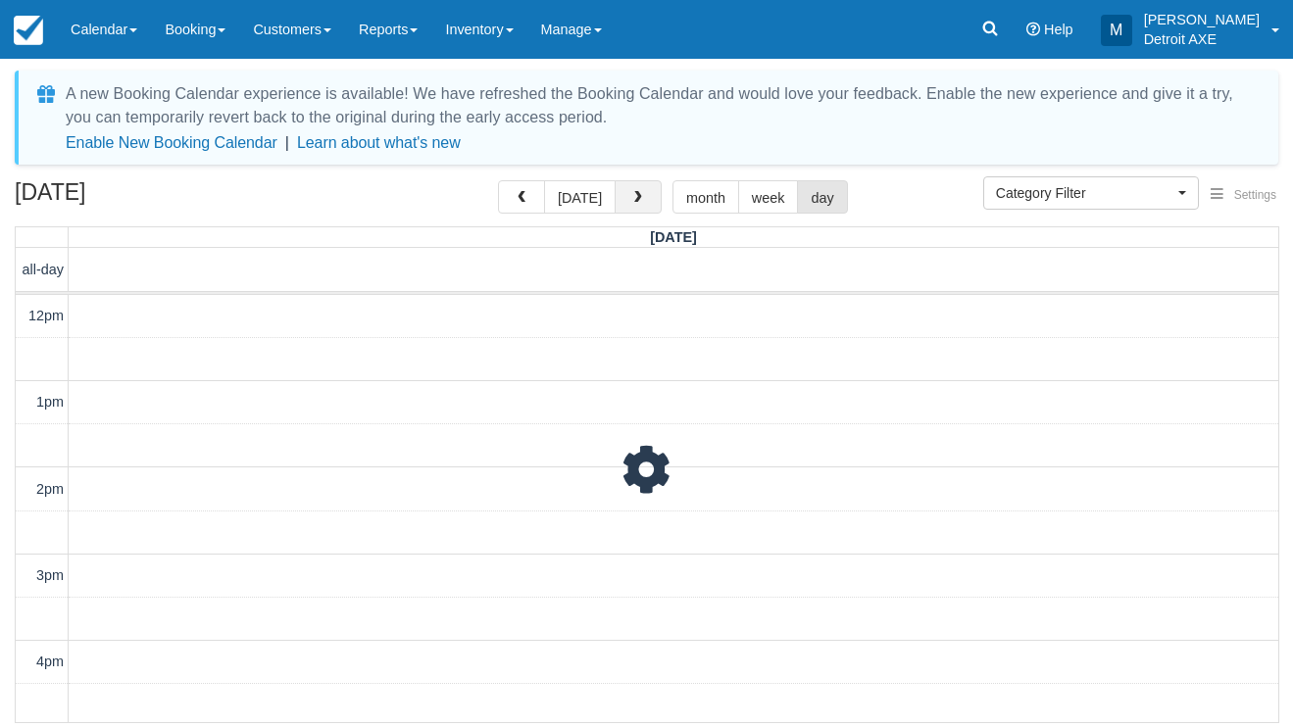
scroll to position [434, 0]
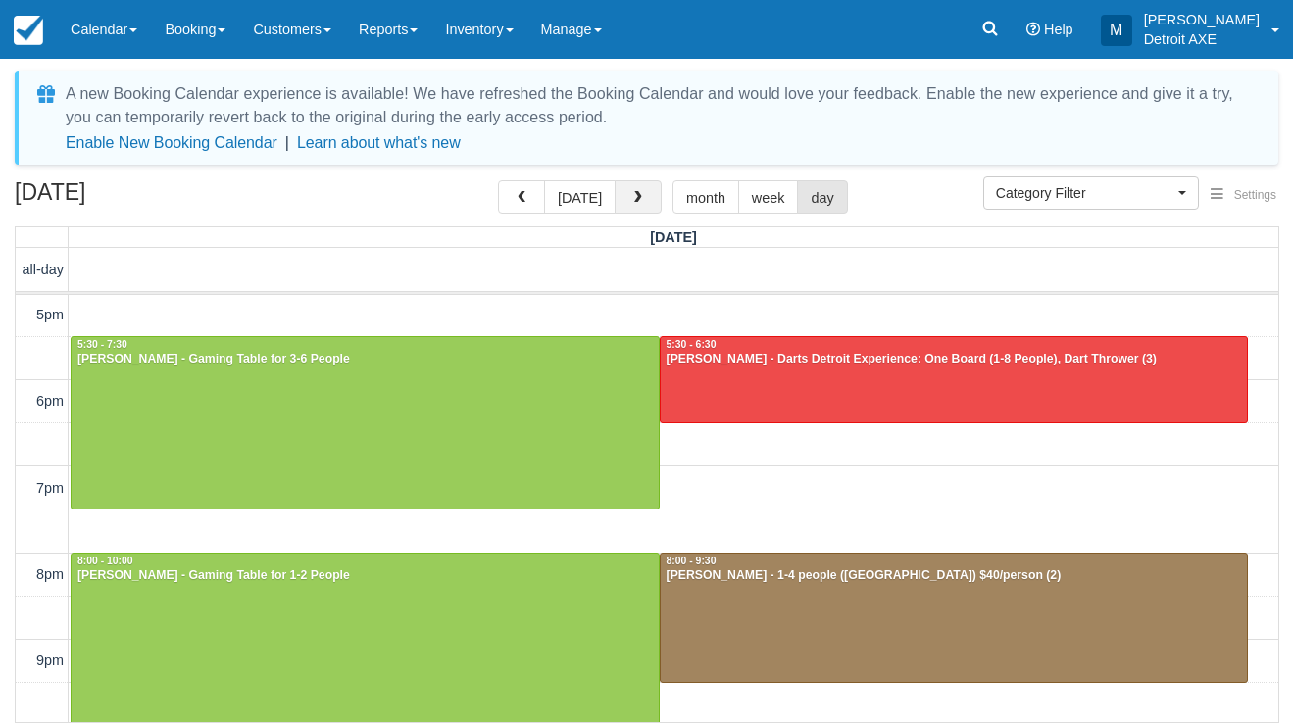
click at [637, 198] on span "button" at bounding box center [638, 198] width 14 height 14
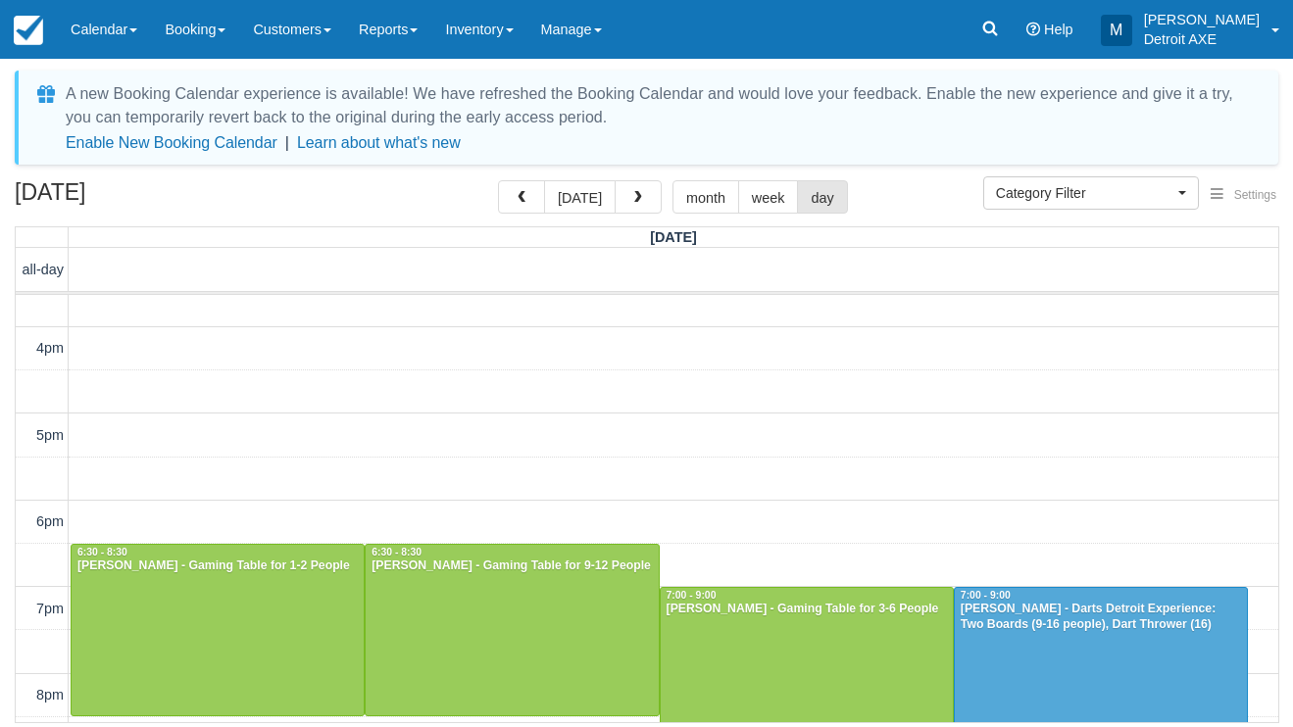
scroll to position [312, 0]
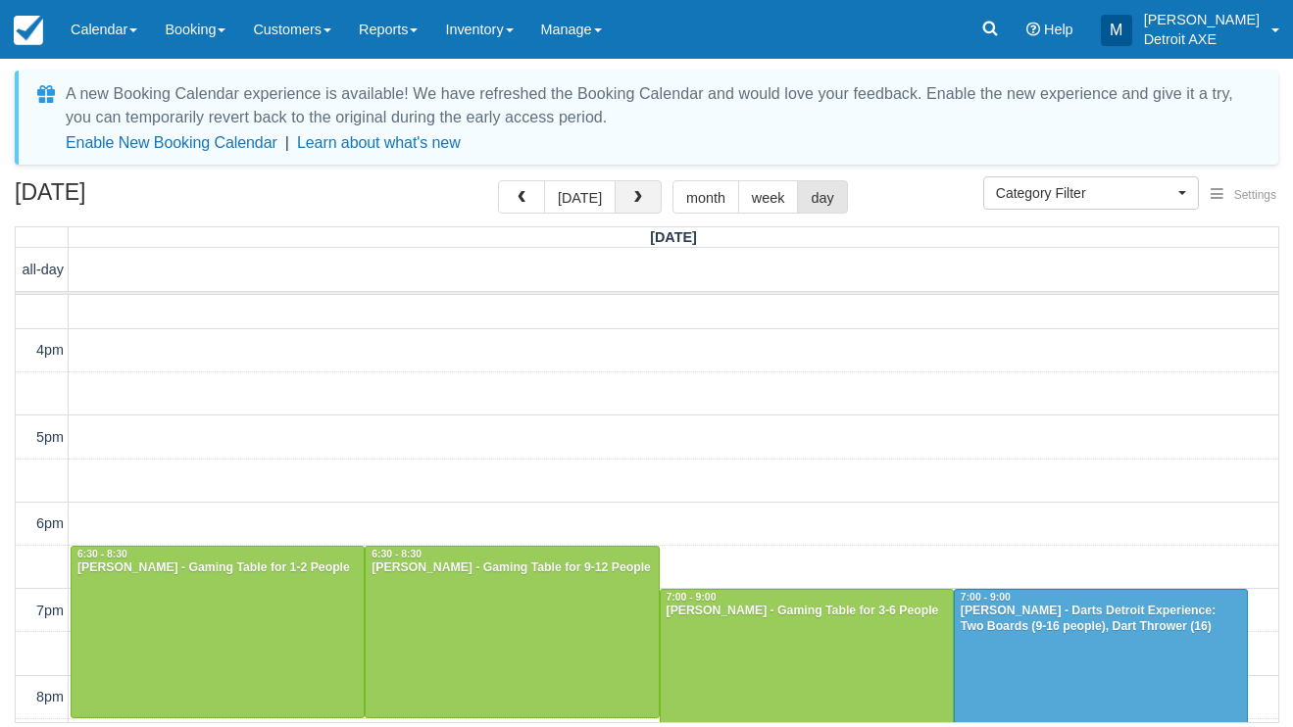
click at [631, 193] on span "button" at bounding box center [638, 198] width 14 height 14
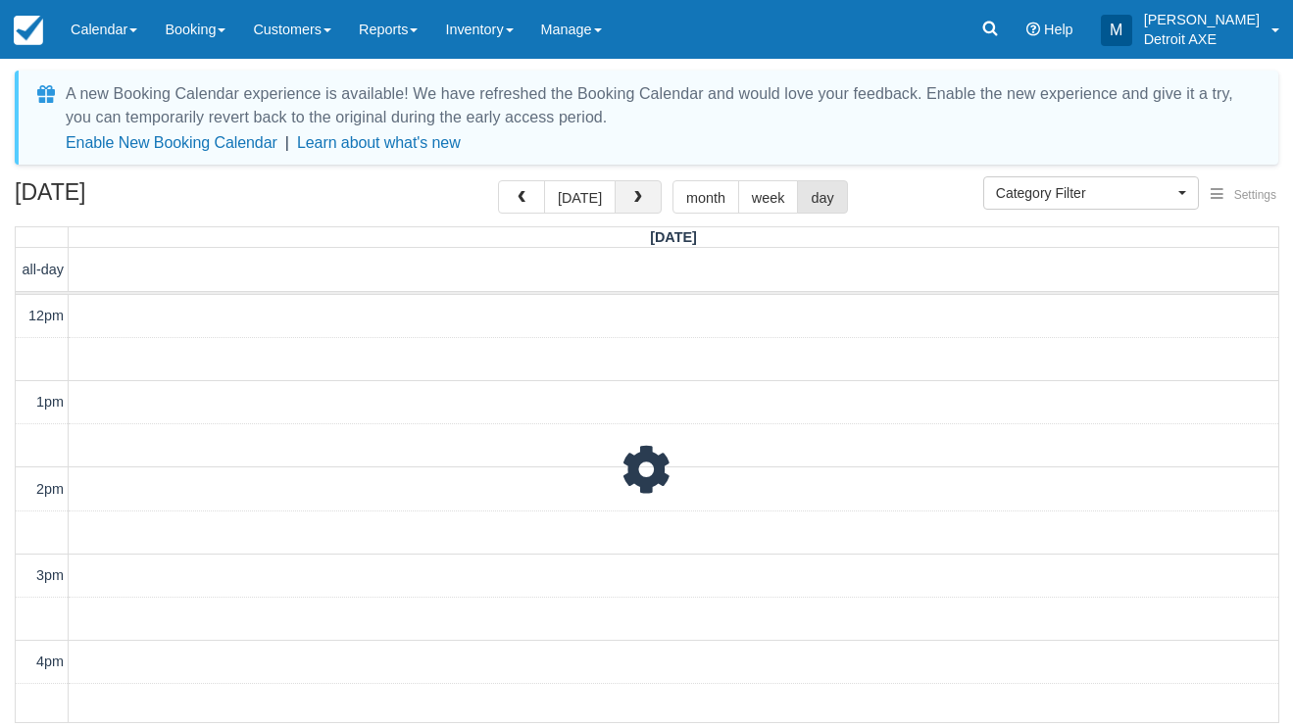
scroll to position [434, 0]
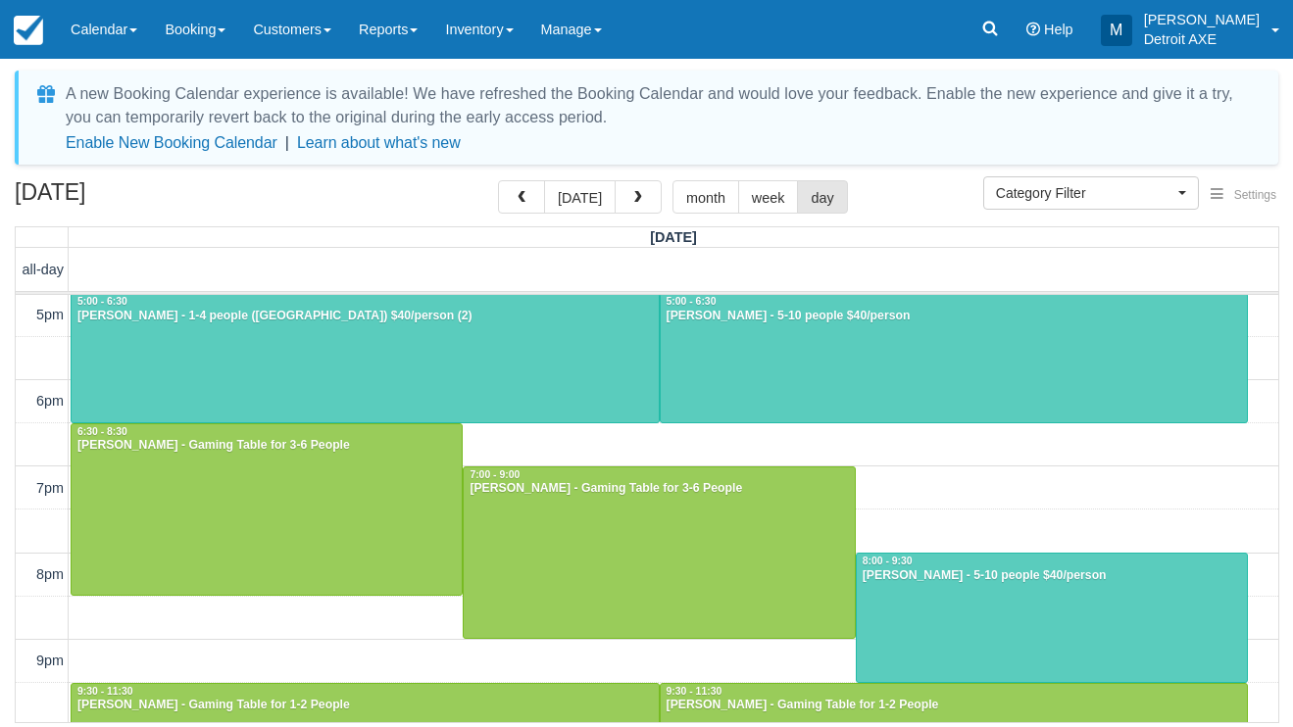
click at [498, 338] on div at bounding box center [365, 358] width 587 height 128
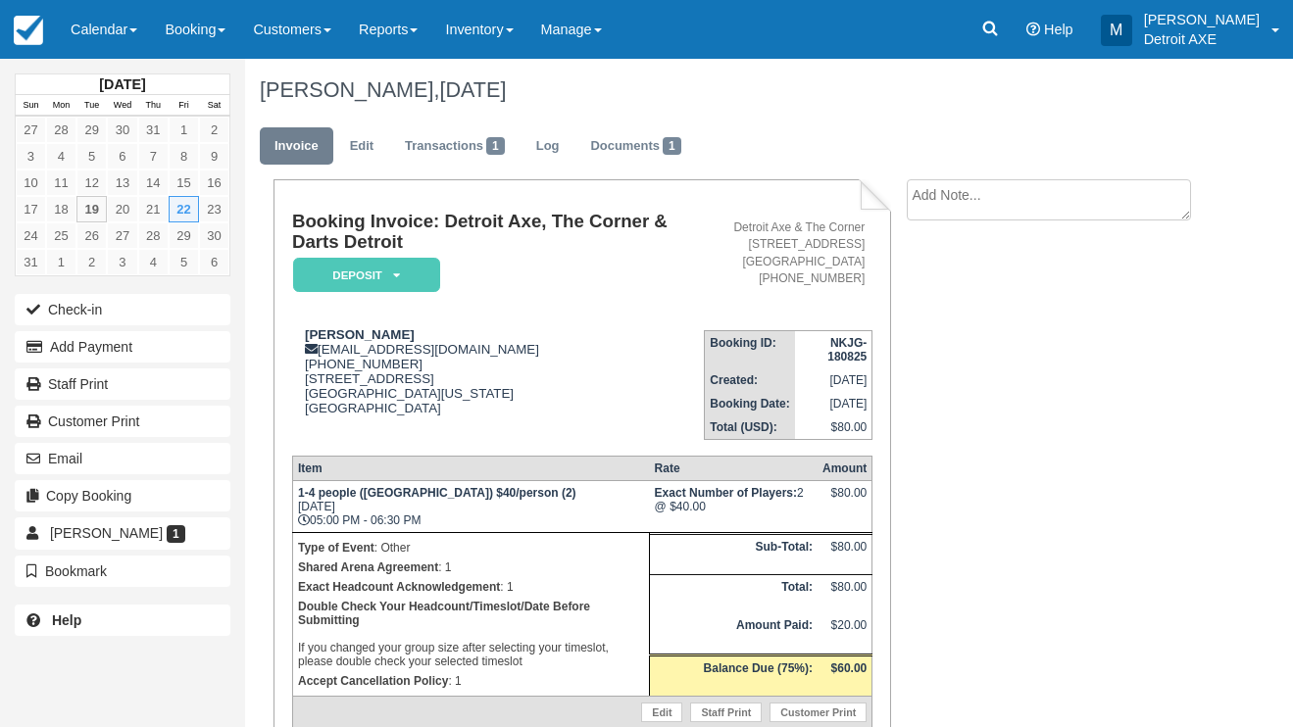
click at [345, 287] on em "Deposit" at bounding box center [366, 275] width 147 height 34
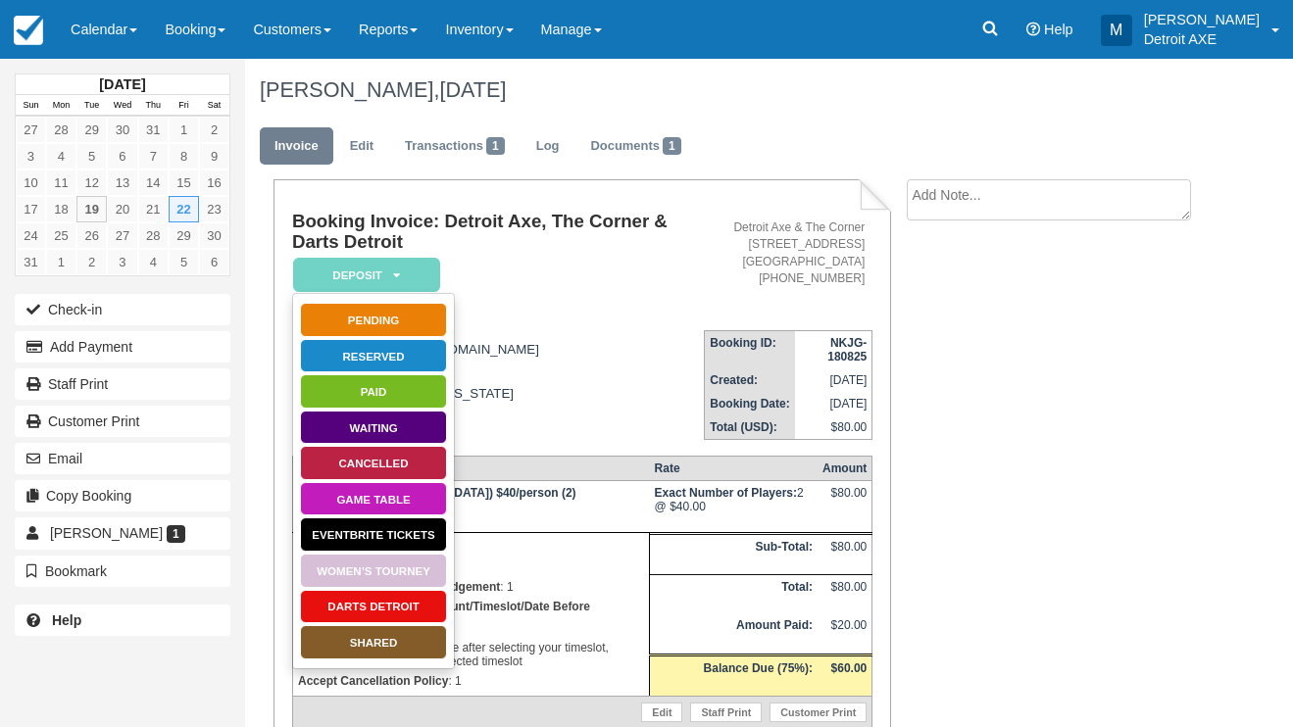
click at [370, 643] on link "SHARED" at bounding box center [373, 642] width 147 height 34
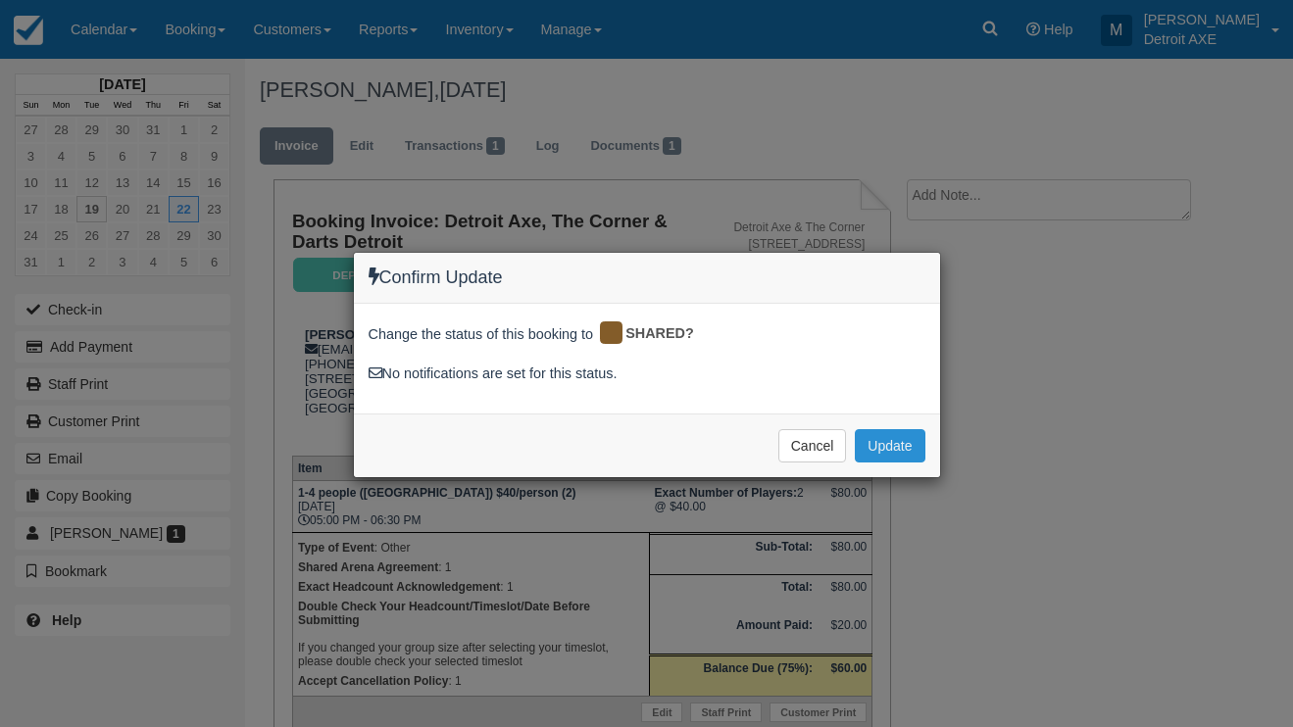
click at [902, 433] on button "Update" at bounding box center [890, 445] width 70 height 33
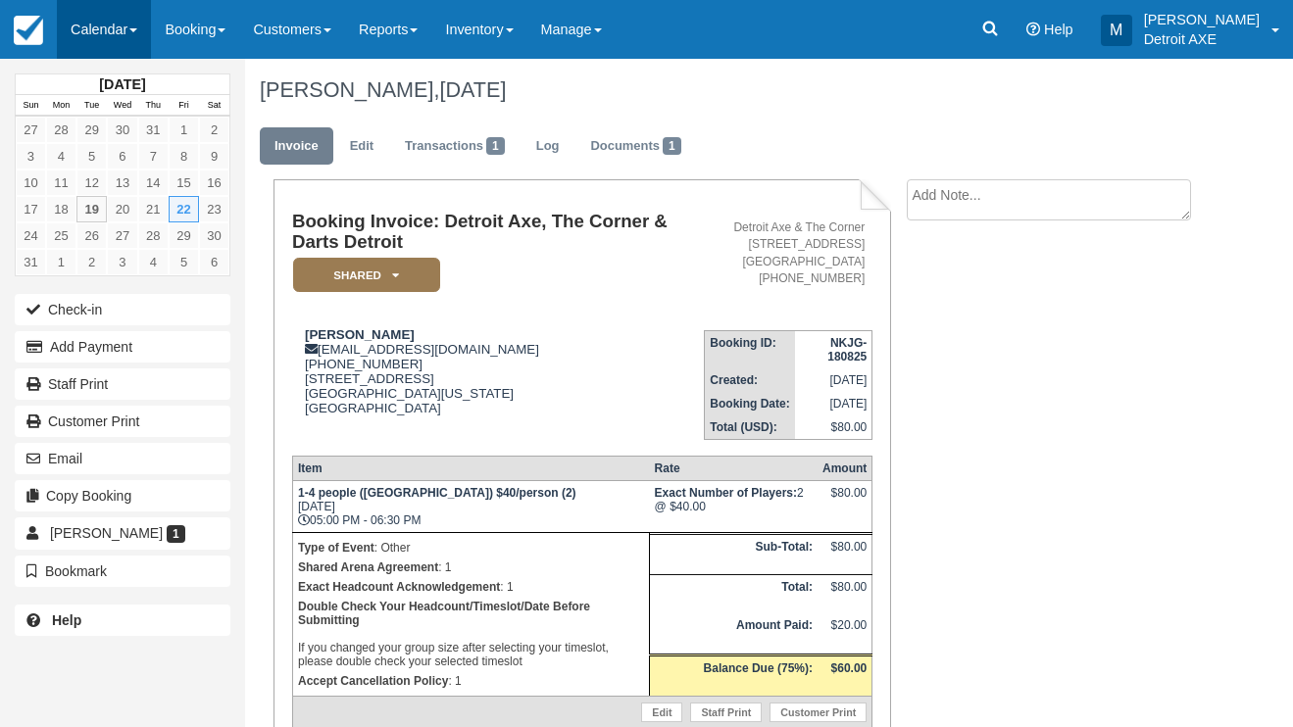
click at [104, 28] on link "Calendar" at bounding box center [104, 29] width 94 height 59
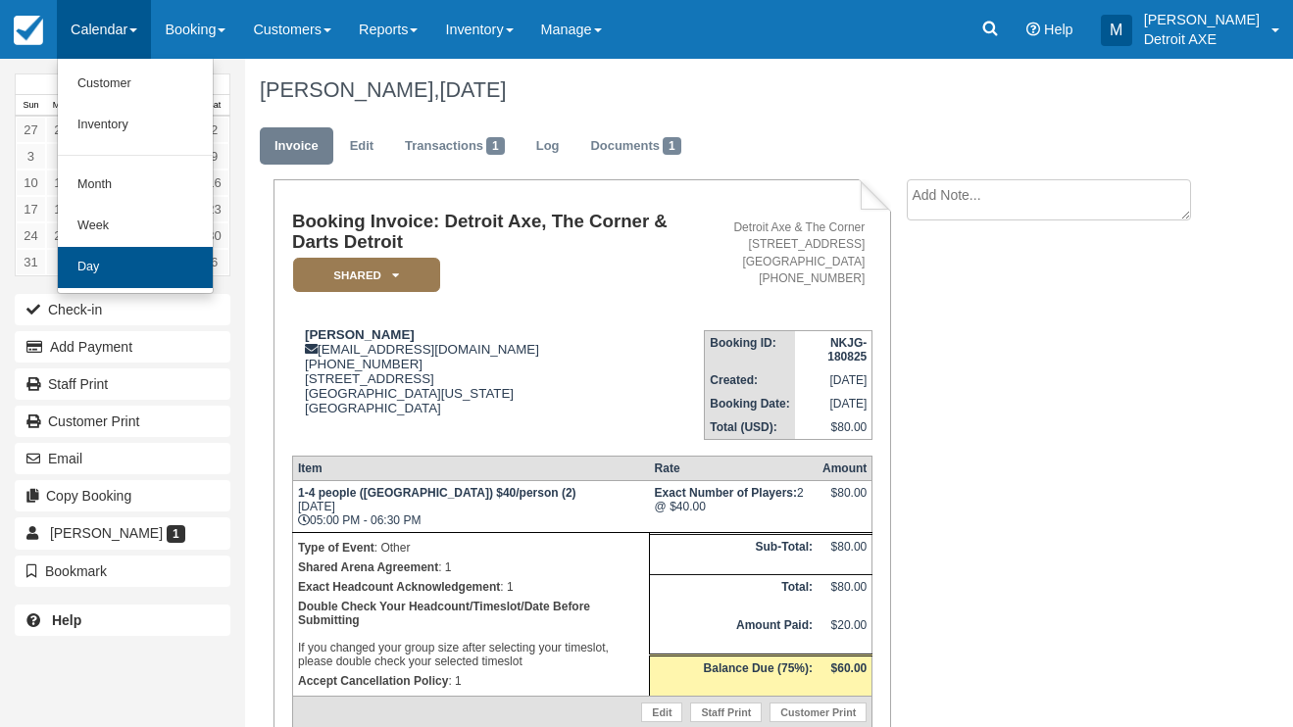
click at [129, 275] on link "Day" at bounding box center [135, 267] width 155 height 41
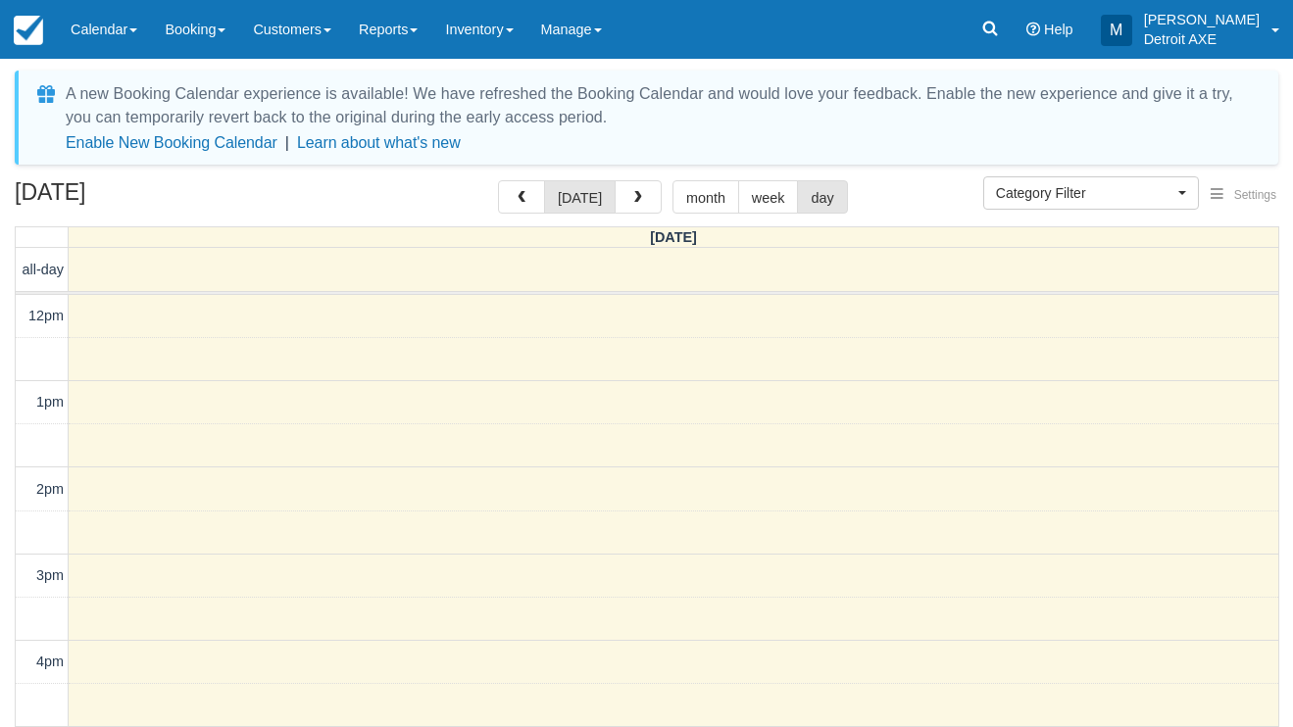
select select
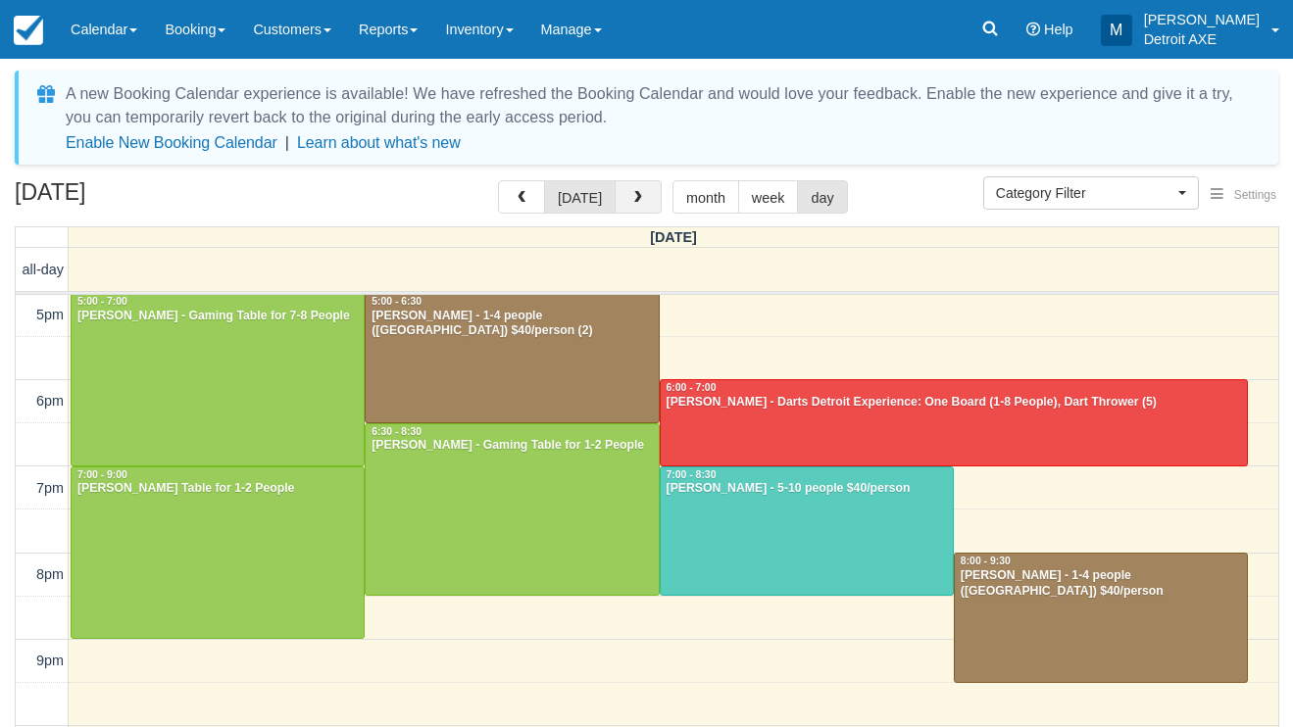
click at [624, 195] on button "button" at bounding box center [637, 196] width 47 height 33
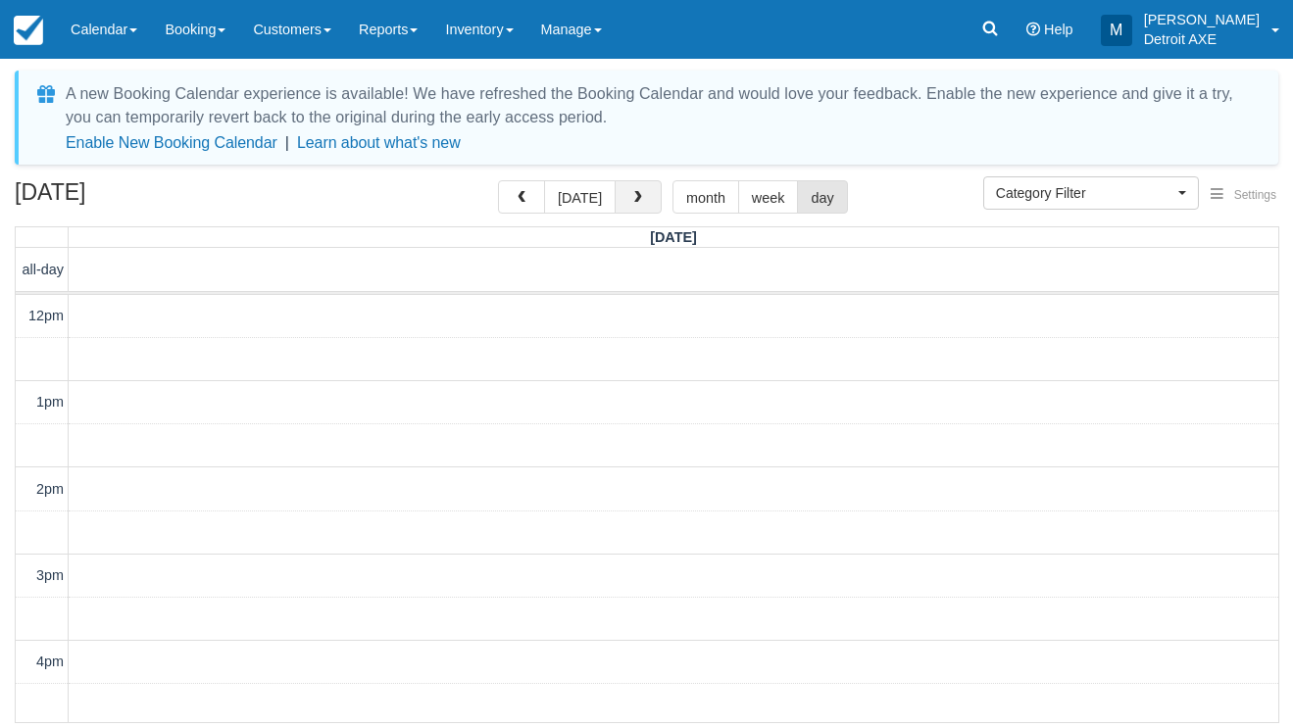
scroll to position [434, 0]
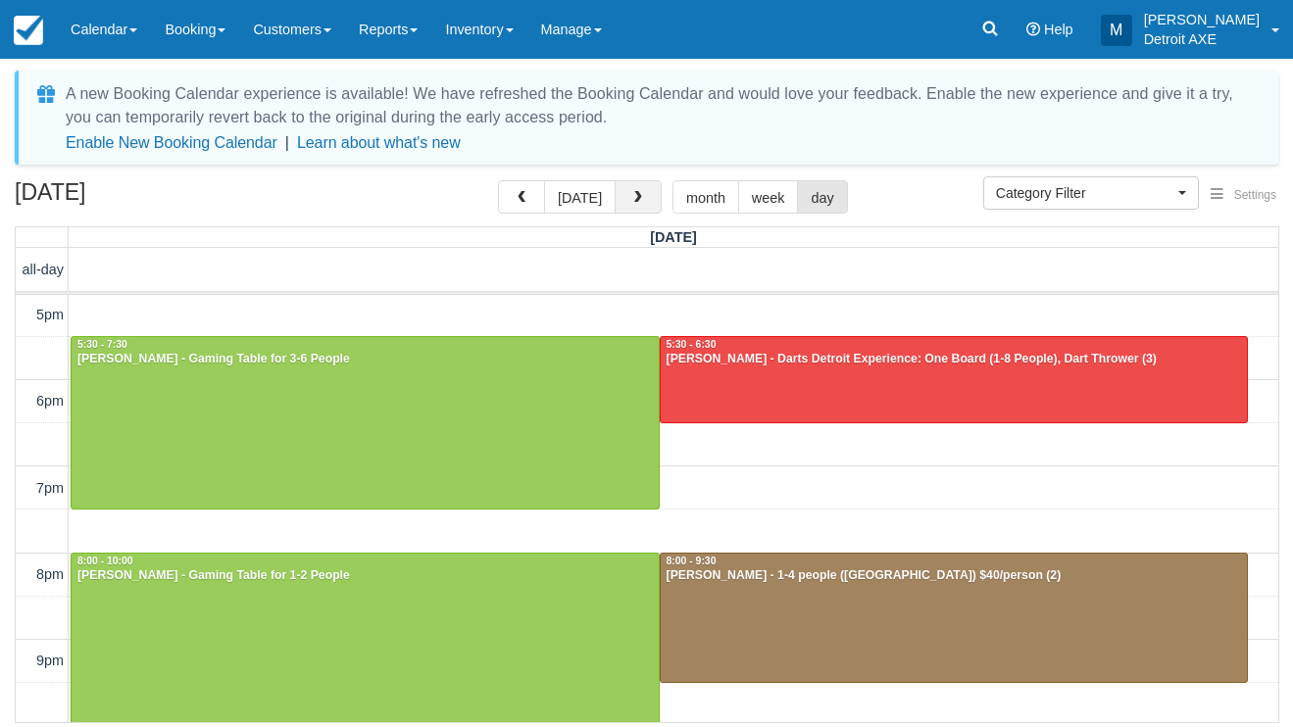
click at [624, 195] on button "button" at bounding box center [637, 196] width 47 height 33
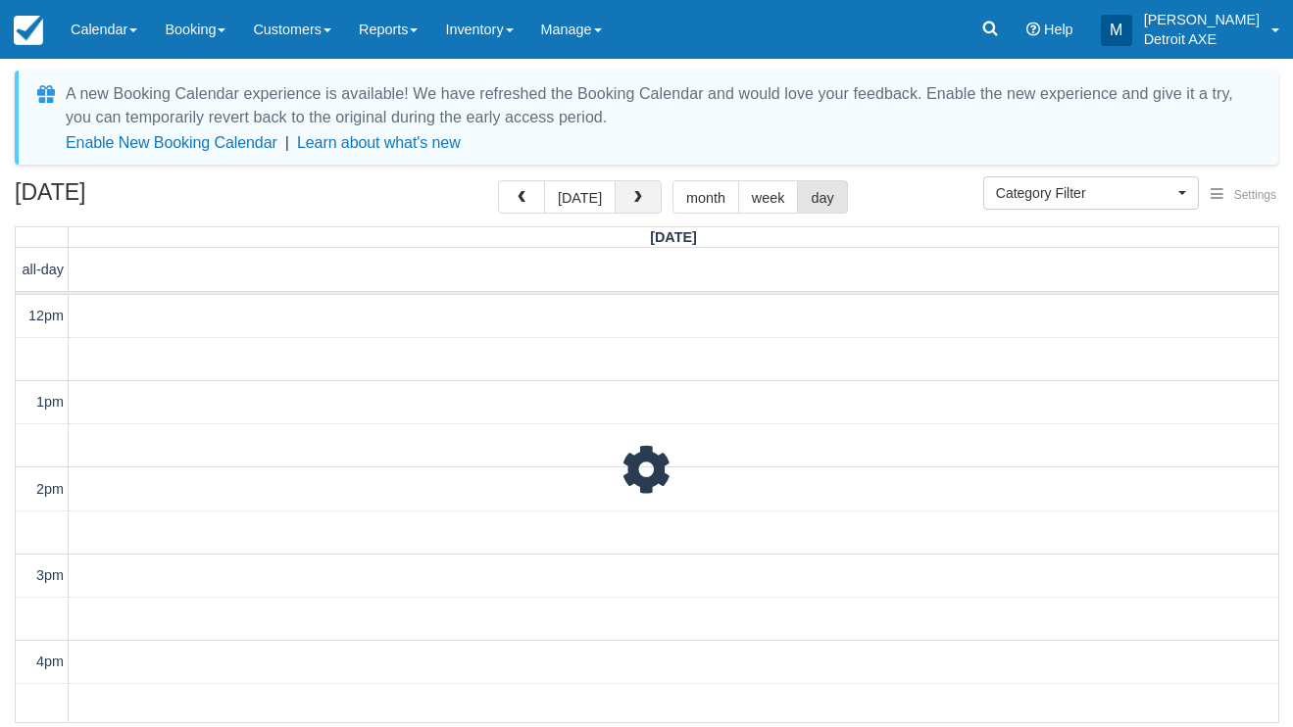
scroll to position [434, 0]
click at [624, 195] on button "button" at bounding box center [637, 196] width 47 height 33
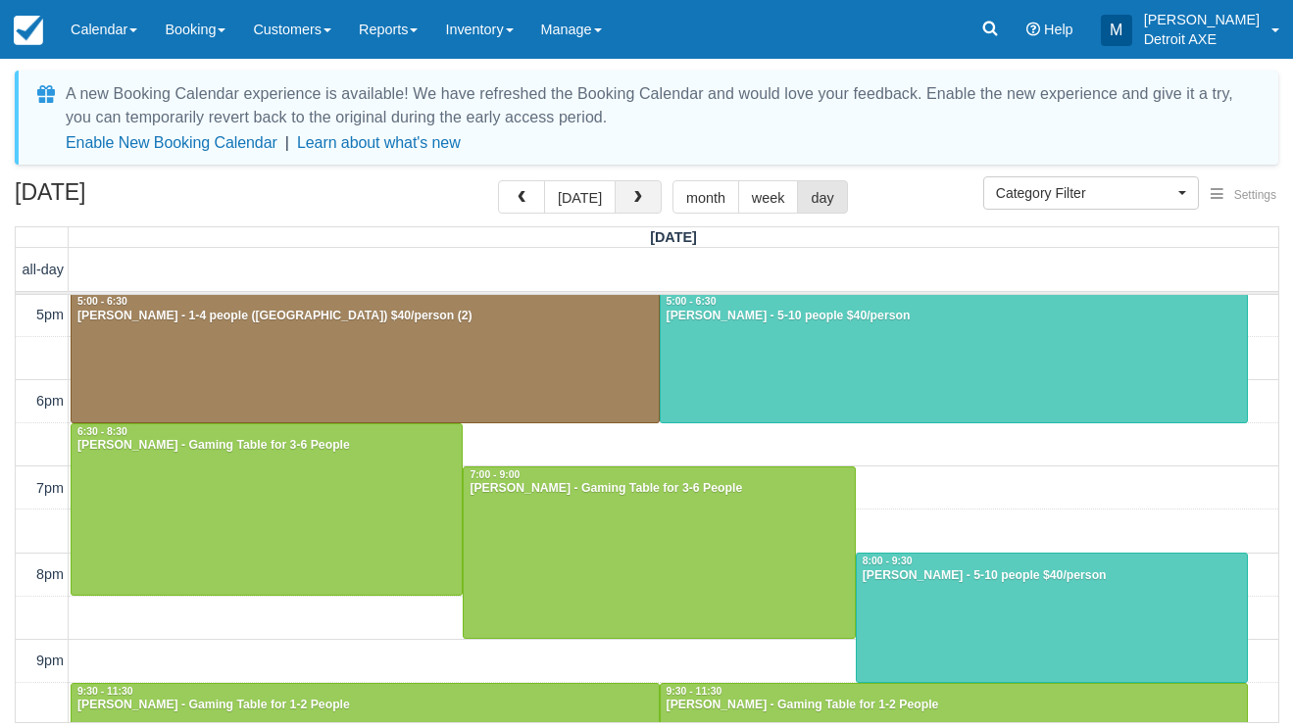
click at [624, 195] on button "button" at bounding box center [637, 196] width 47 height 33
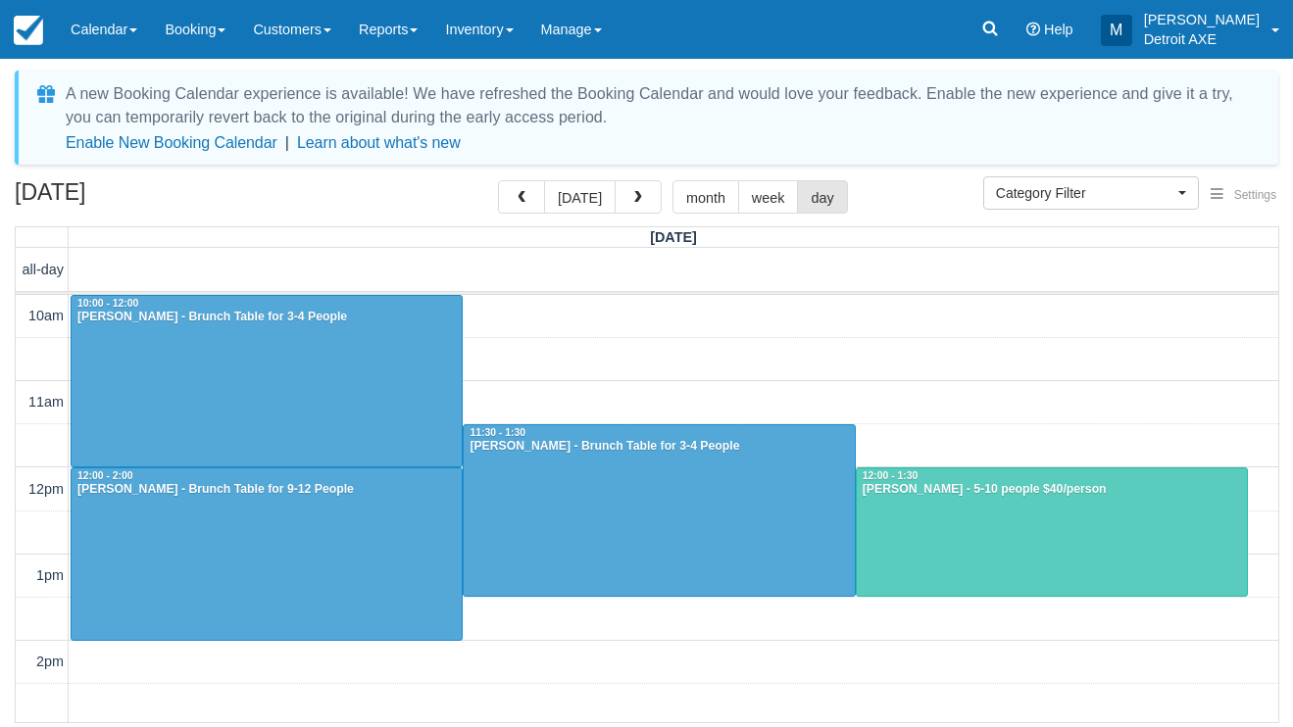
scroll to position [434, 0]
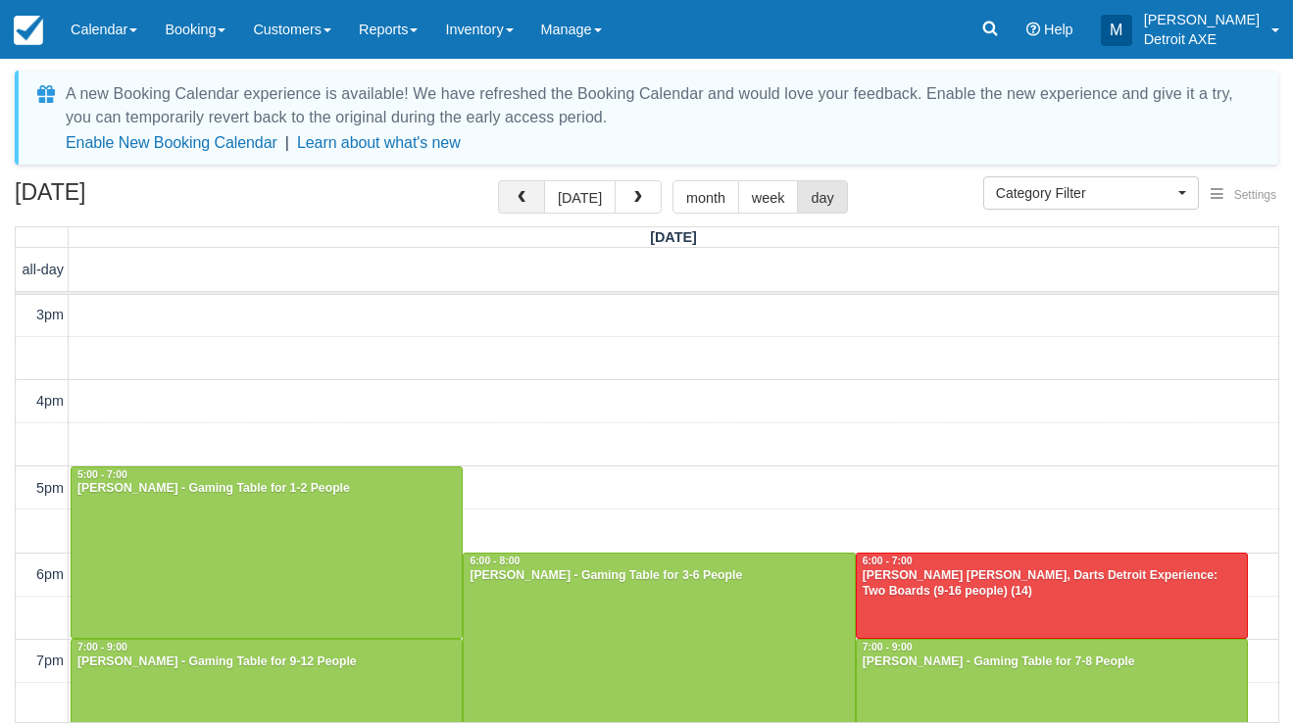
click at [511, 190] on button "button" at bounding box center [521, 196] width 47 height 33
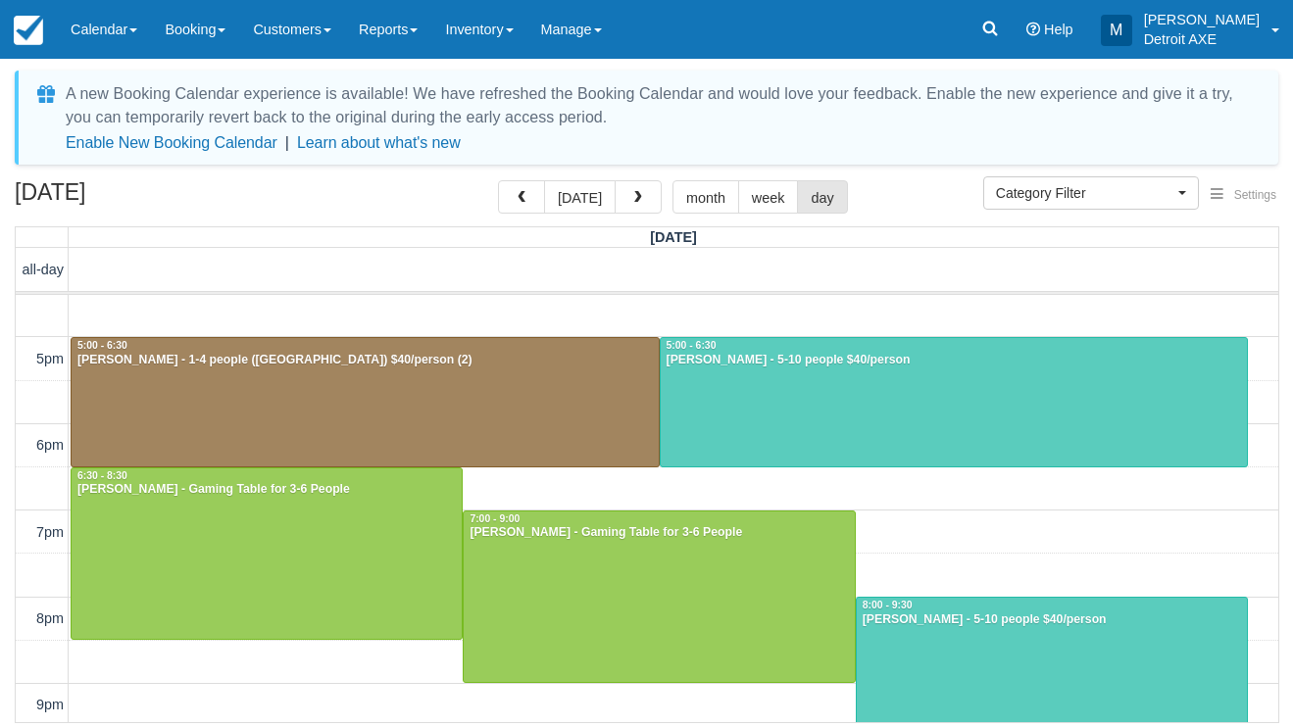
scroll to position [385, 0]
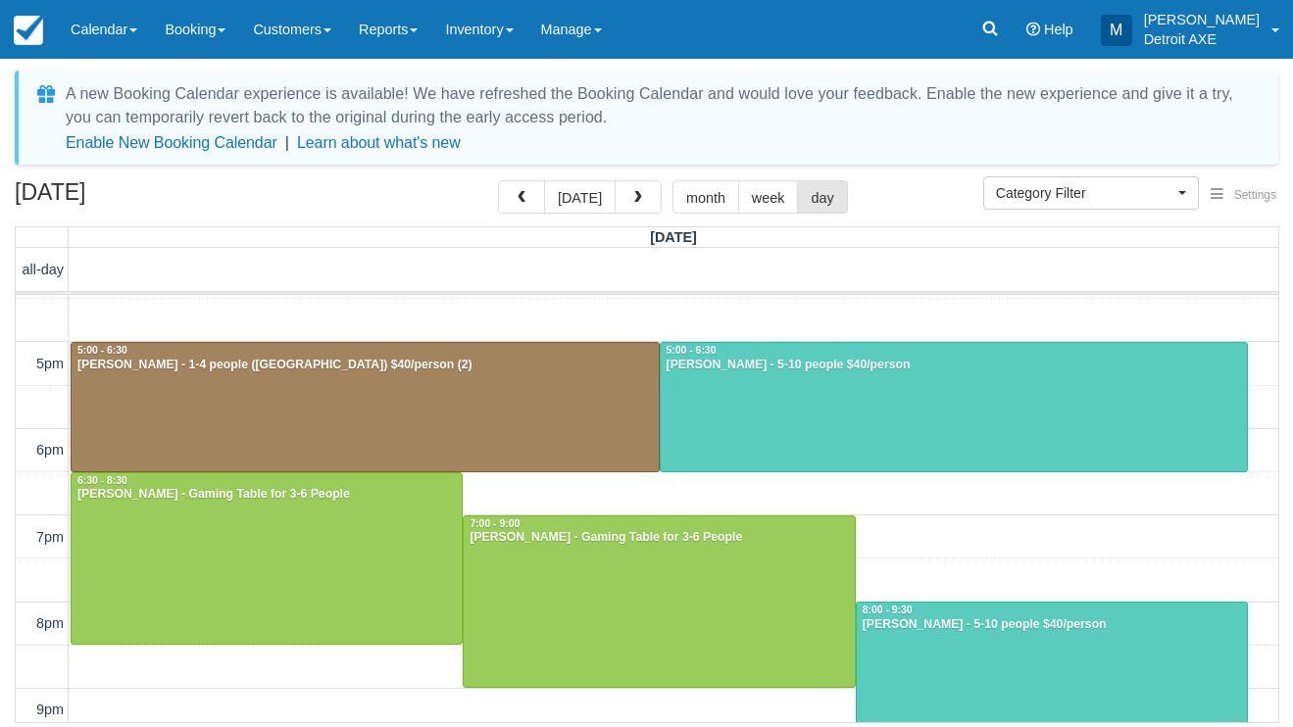
click at [840, 395] on div at bounding box center [954, 407] width 587 height 128
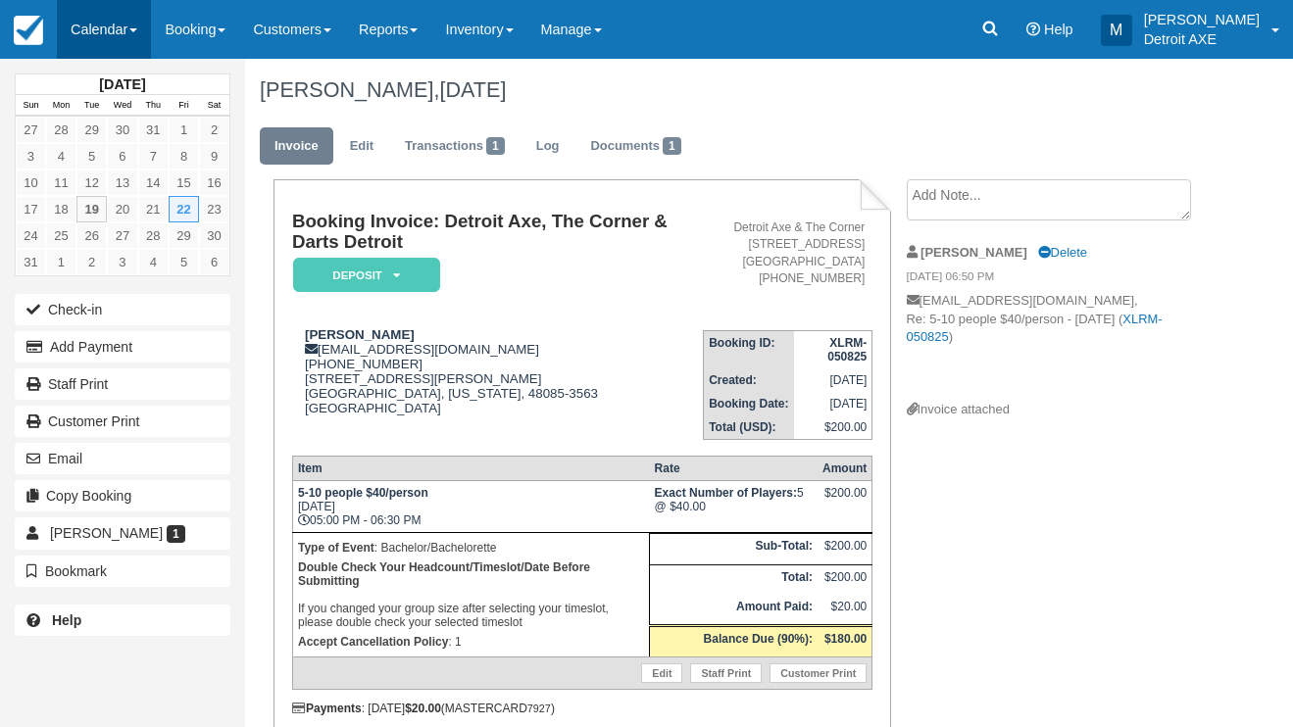
click at [131, 33] on link "Calendar" at bounding box center [104, 29] width 94 height 59
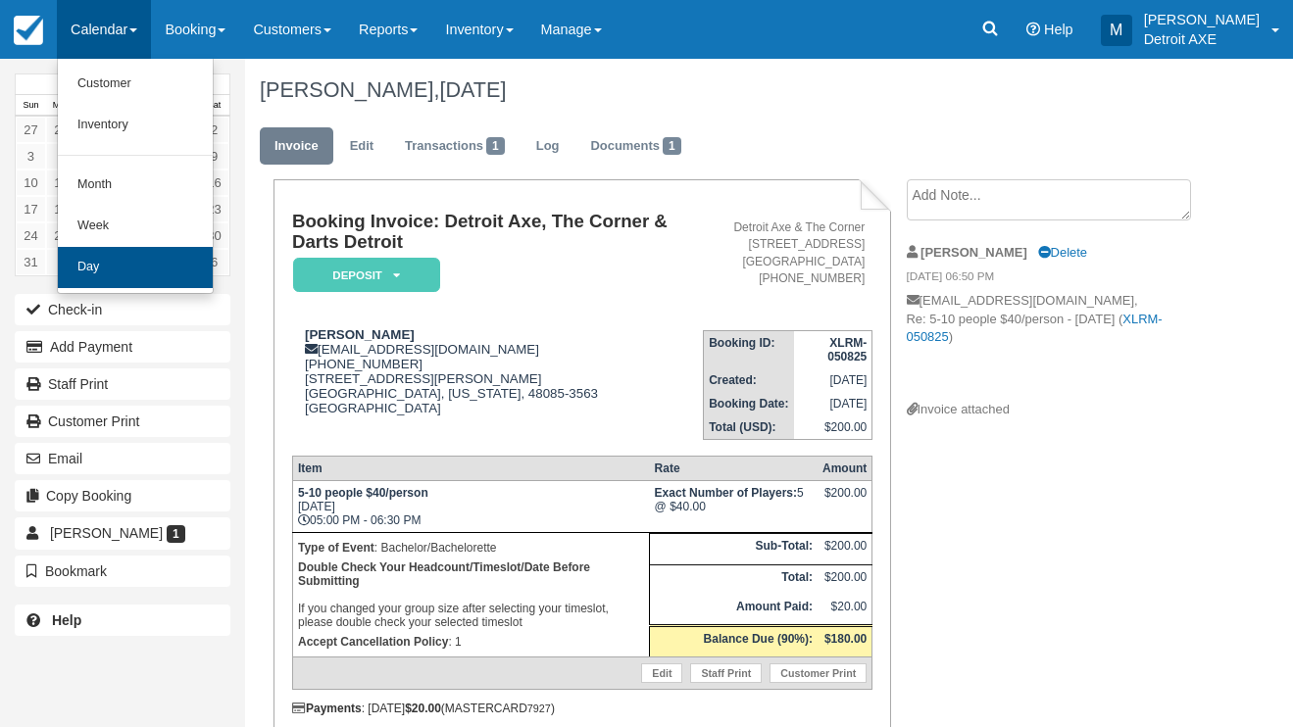
click at [172, 260] on link "Day" at bounding box center [135, 267] width 155 height 41
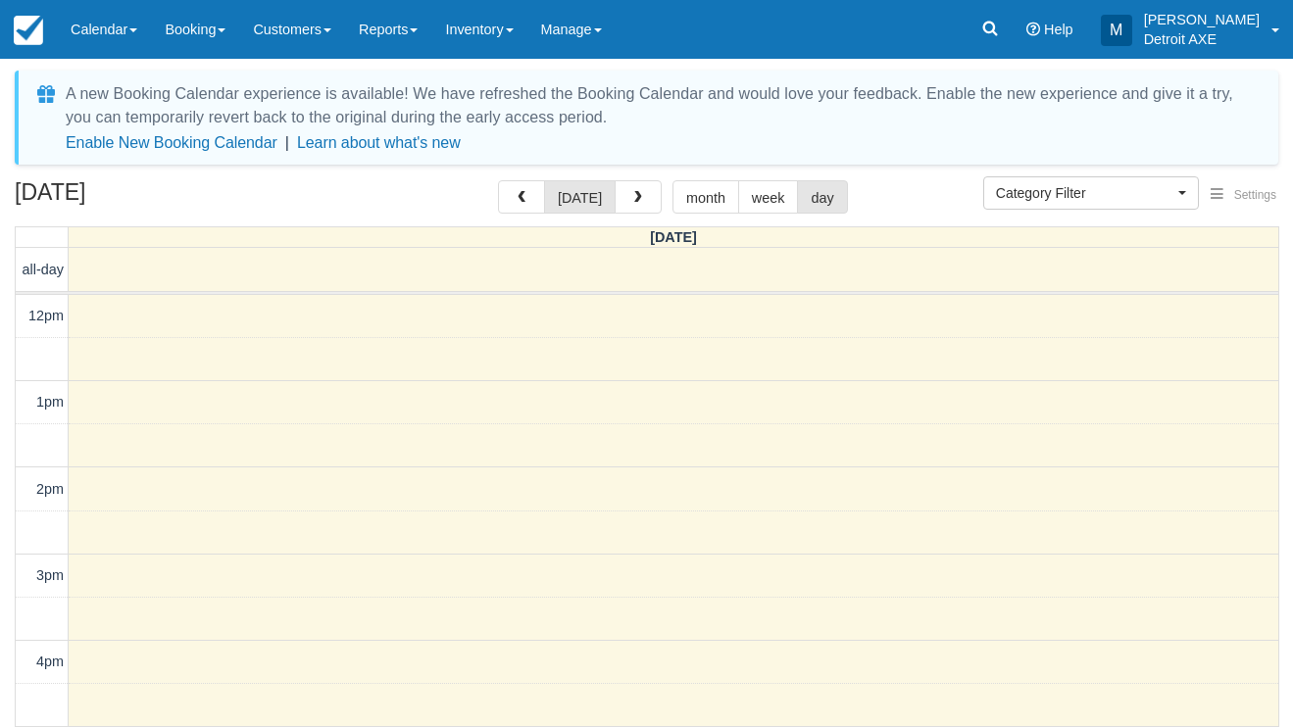
select select
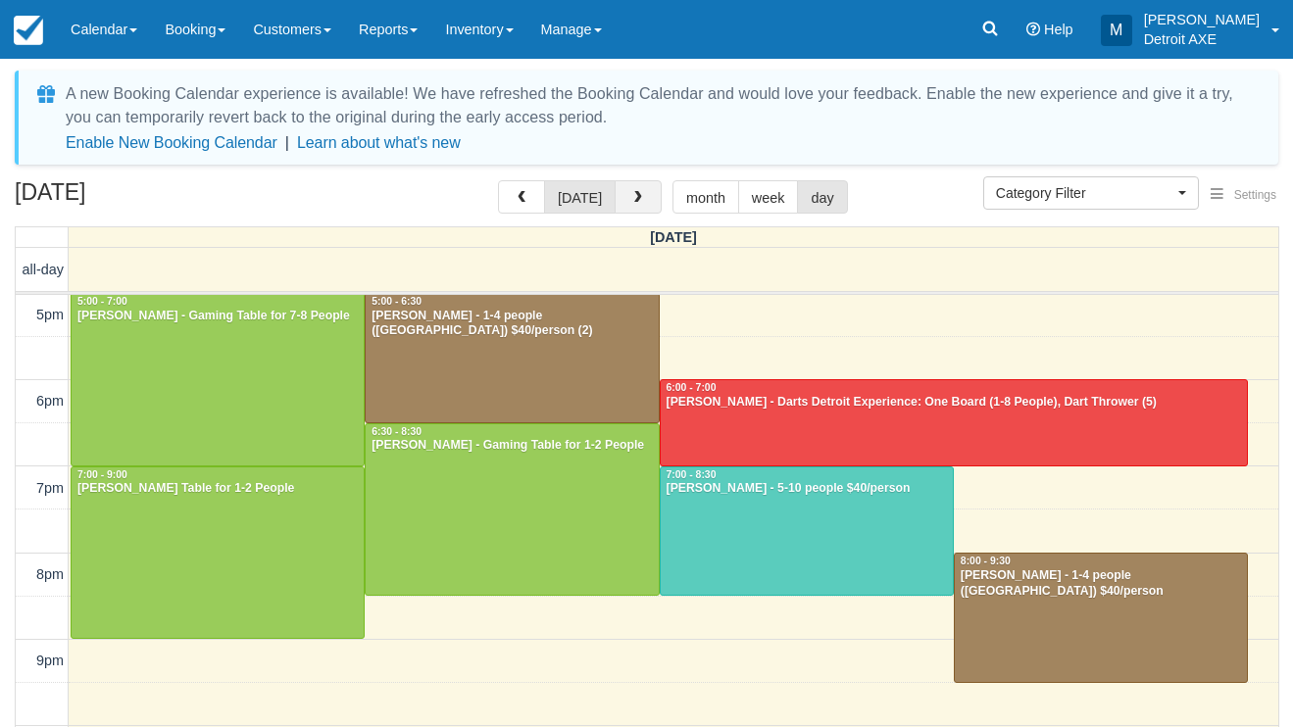
click at [639, 198] on span "button" at bounding box center [638, 198] width 14 height 14
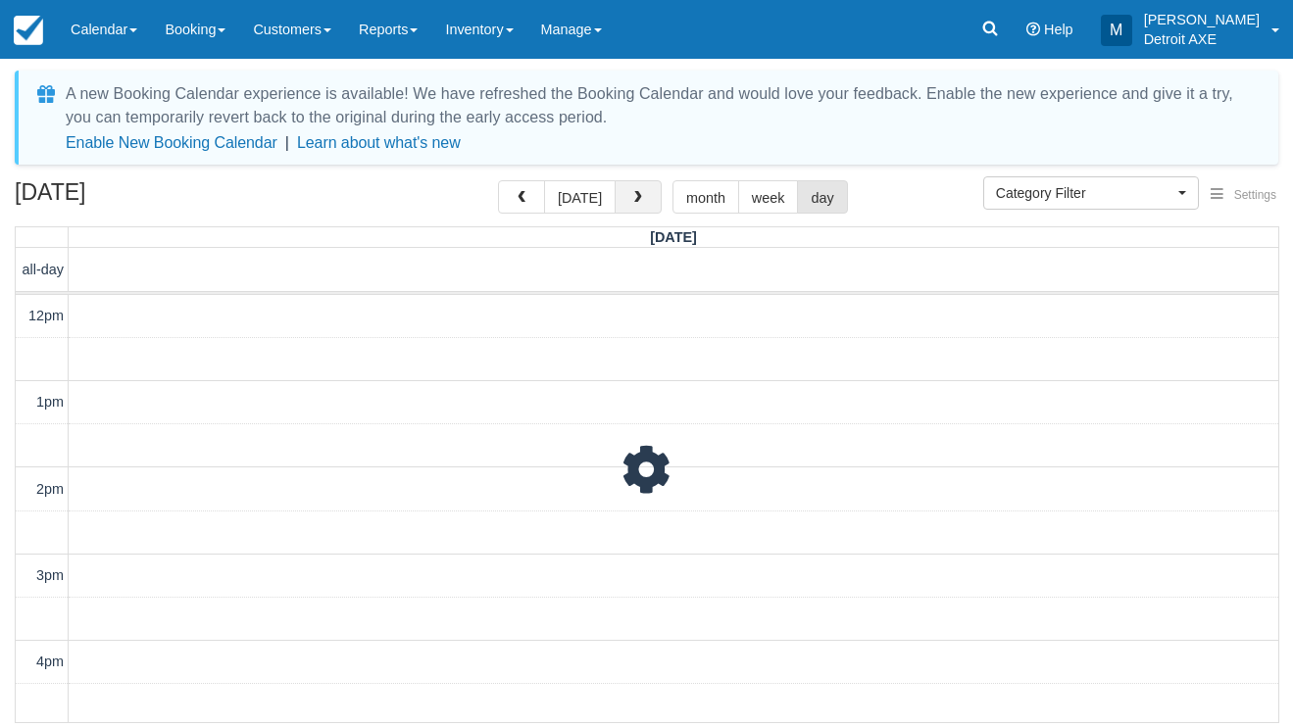
scroll to position [434, 0]
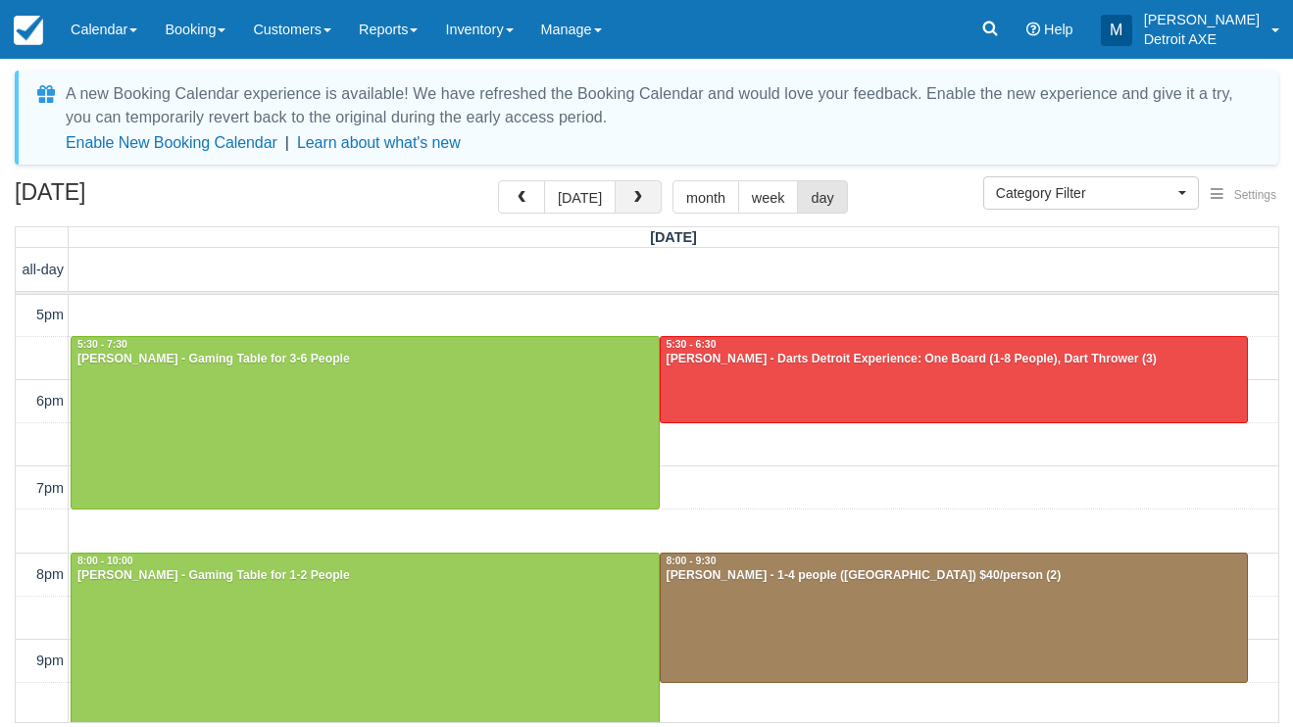
click at [639, 198] on span "button" at bounding box center [638, 198] width 14 height 14
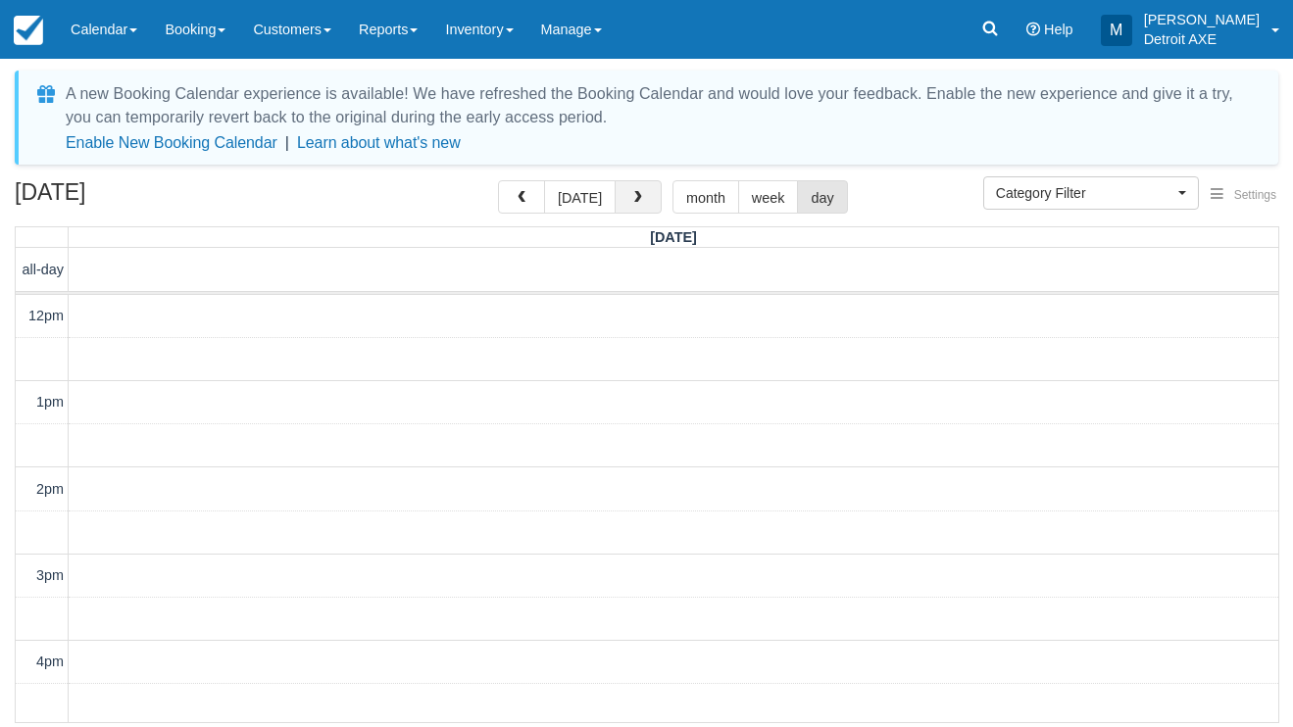
scroll to position [434, 0]
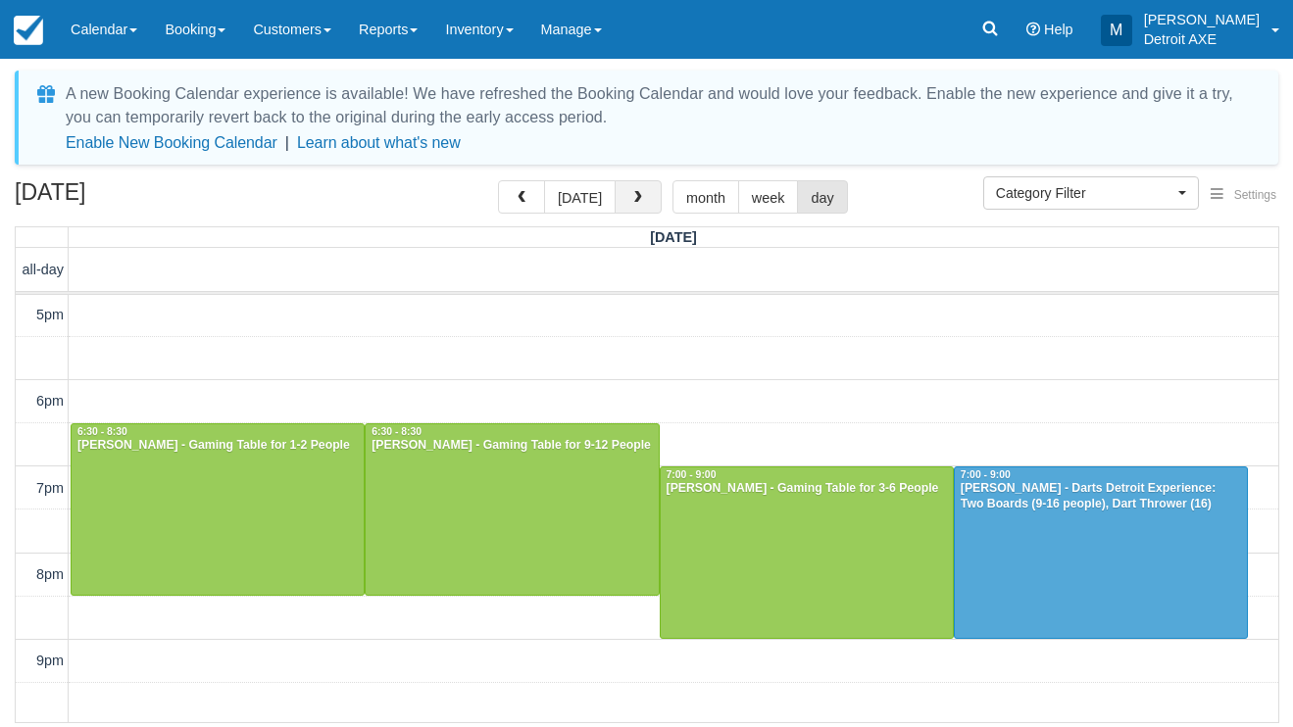
click at [639, 198] on span "button" at bounding box center [638, 198] width 14 height 14
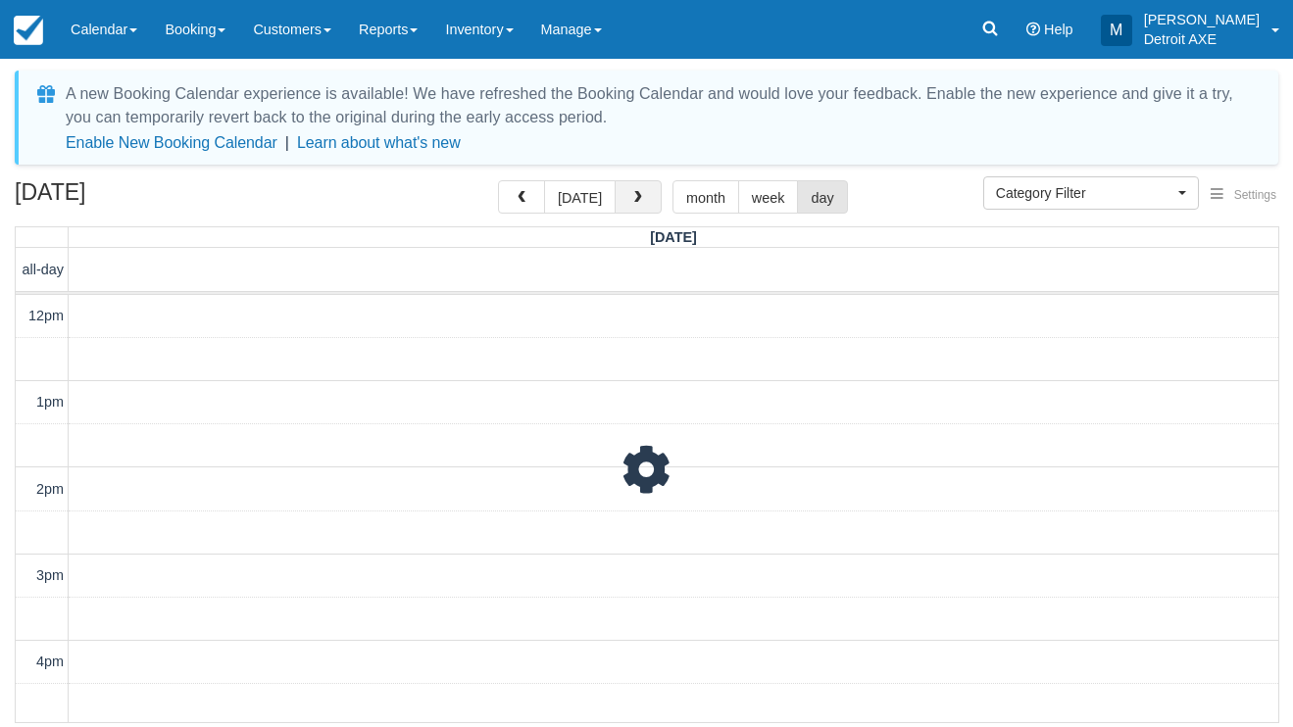
scroll to position [434, 0]
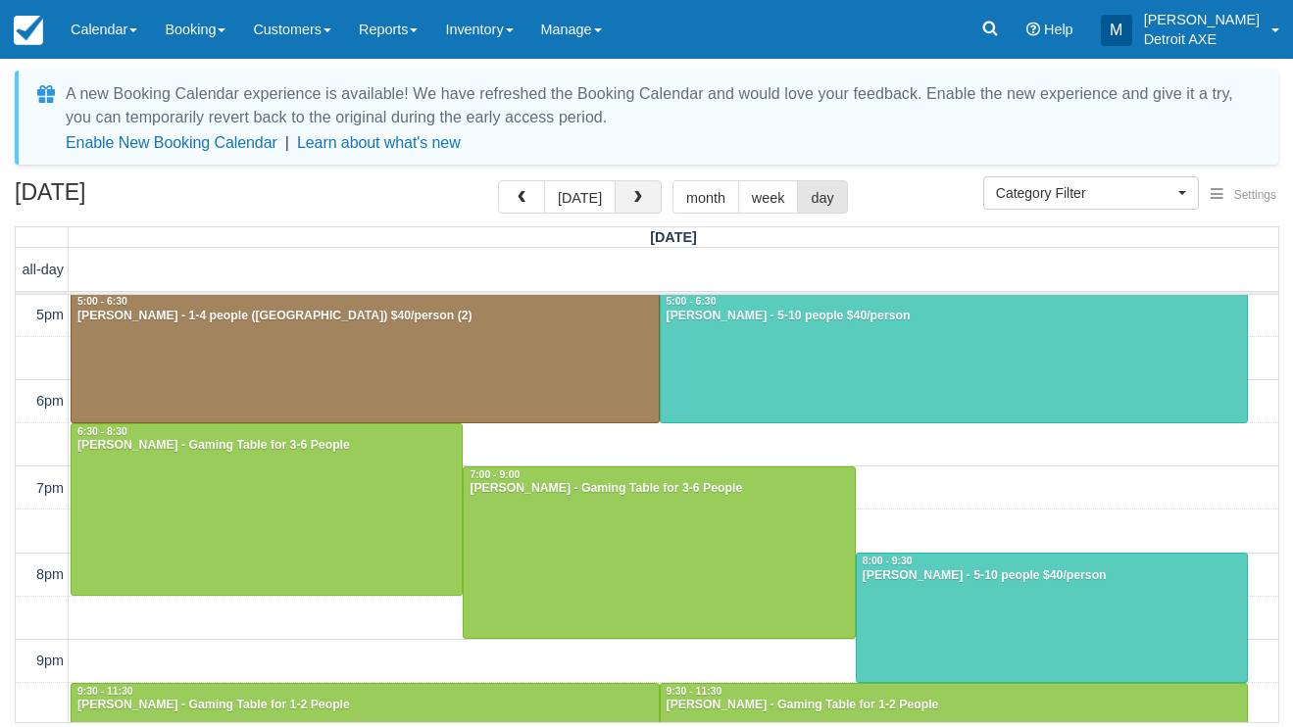
click at [639, 198] on span "button" at bounding box center [638, 198] width 14 height 14
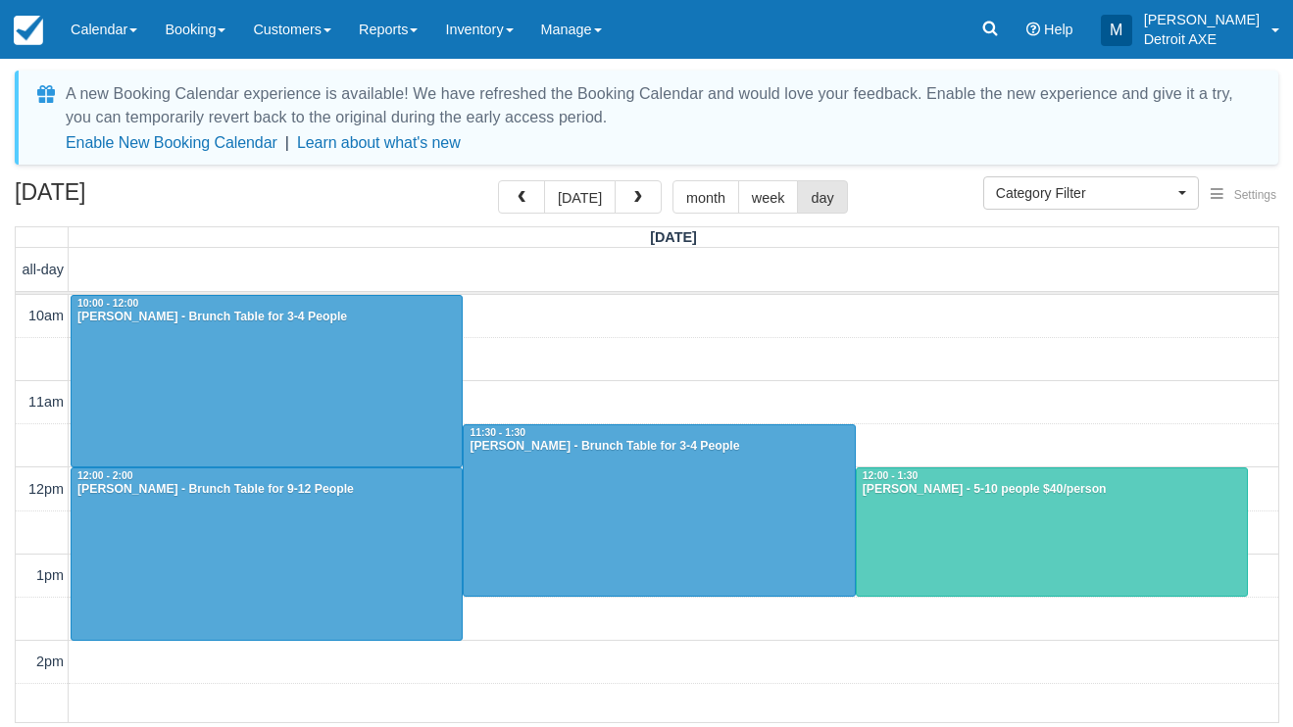
scroll to position [434, 0]
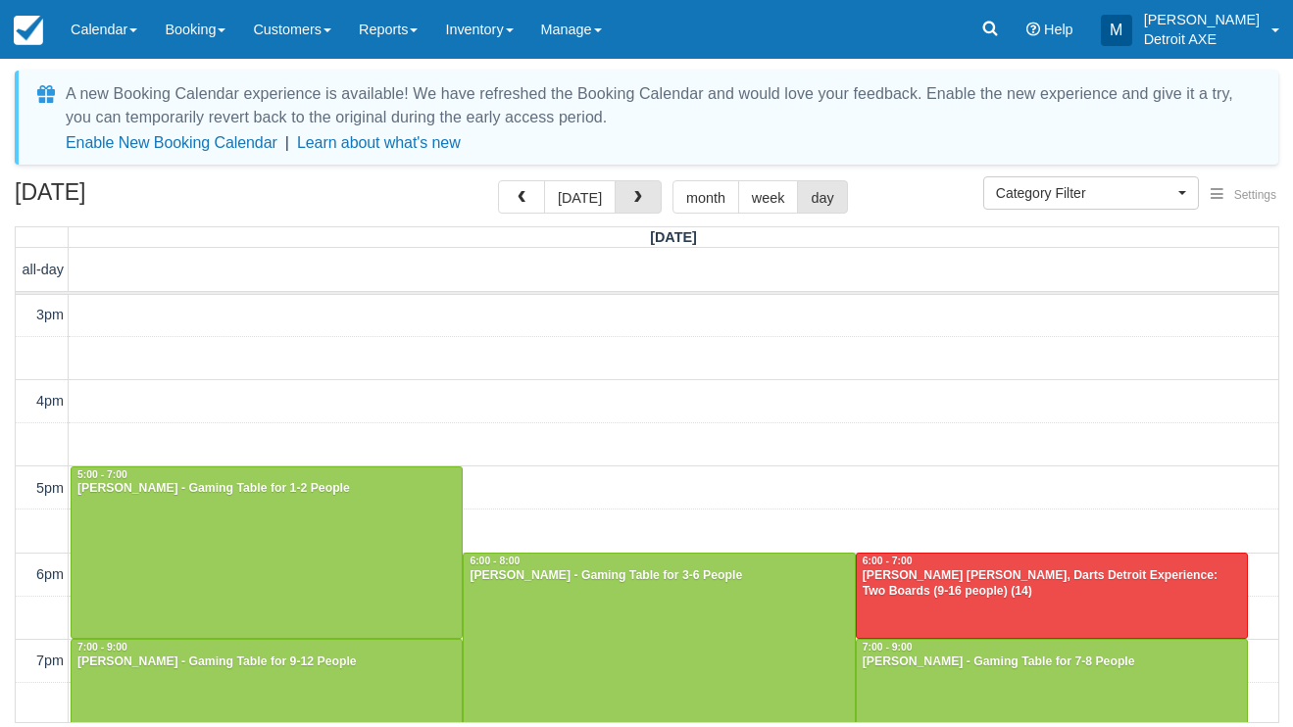
click at [639, 198] on span "button" at bounding box center [638, 198] width 14 height 14
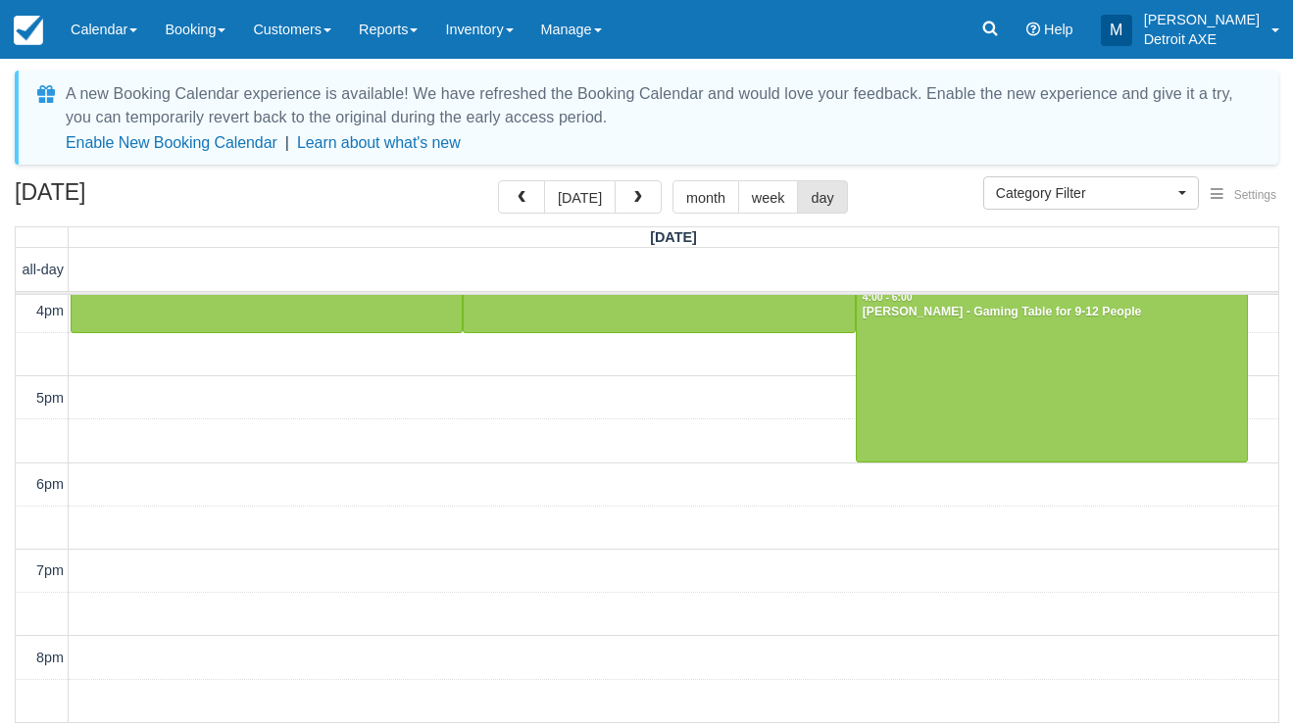
scroll to position [520, 0]
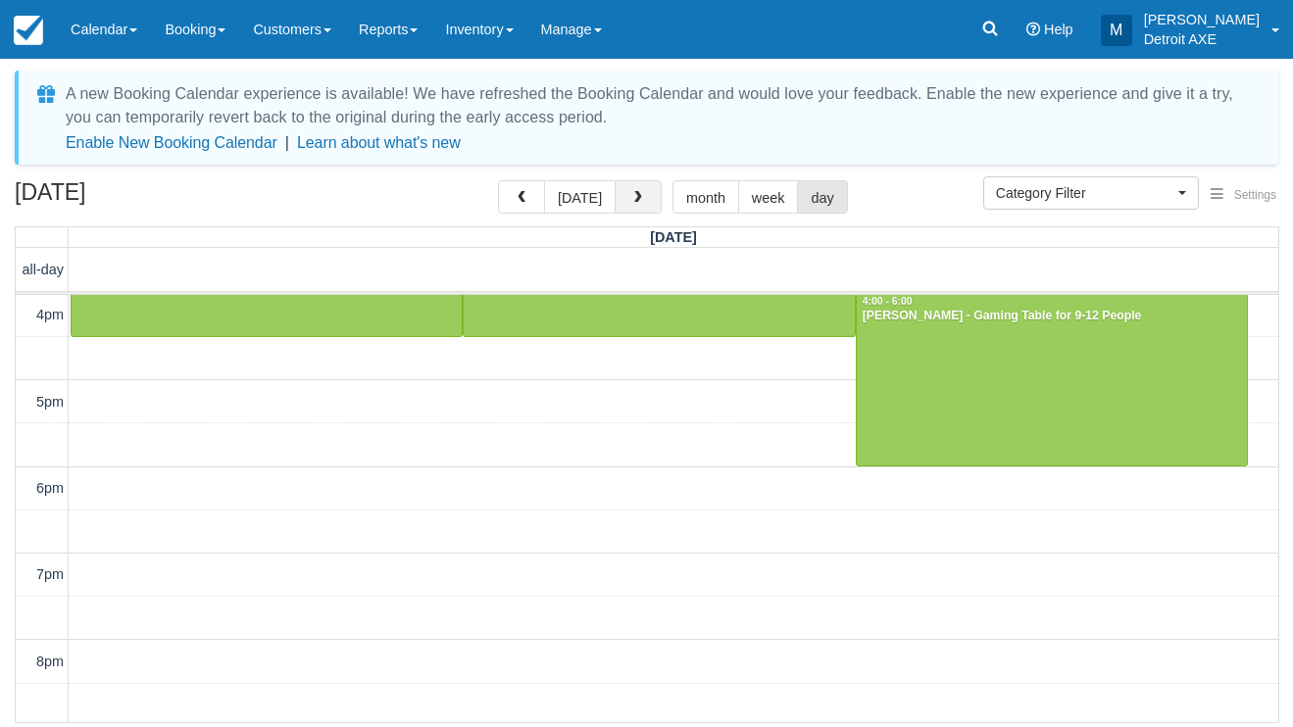
click at [635, 200] on span "button" at bounding box center [638, 198] width 14 height 14
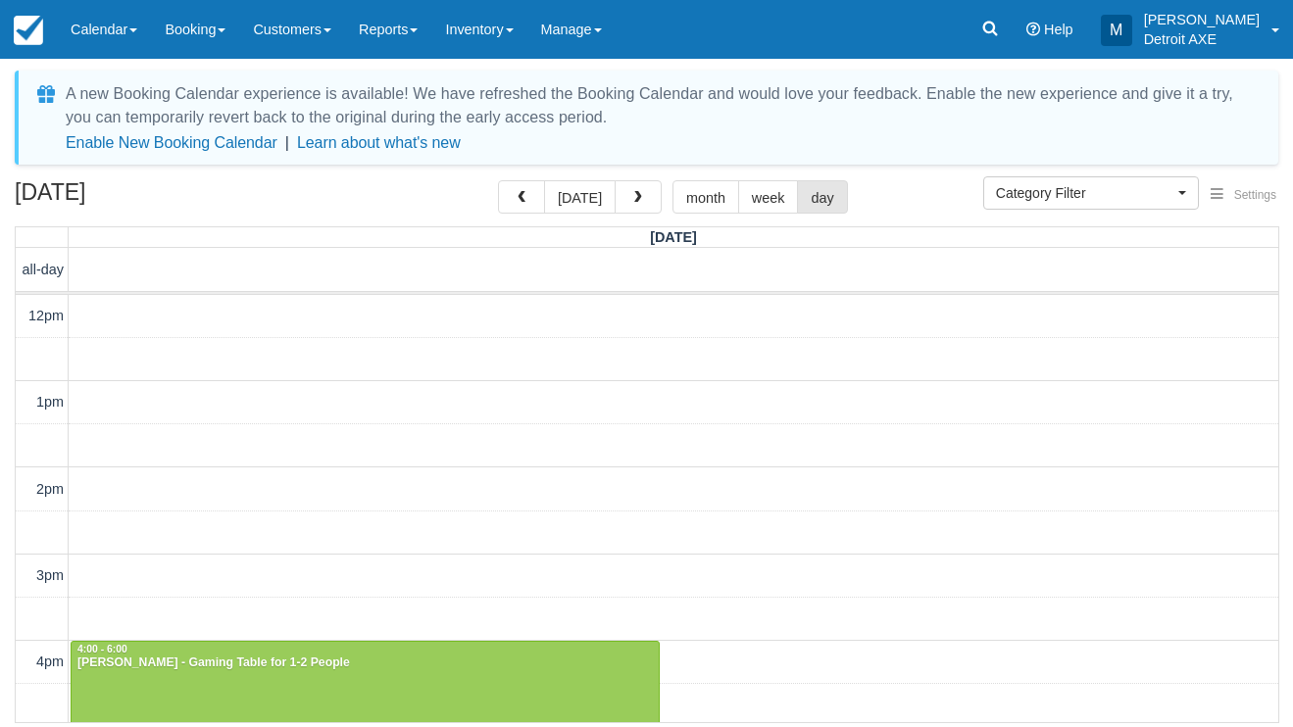
scroll to position [566, 0]
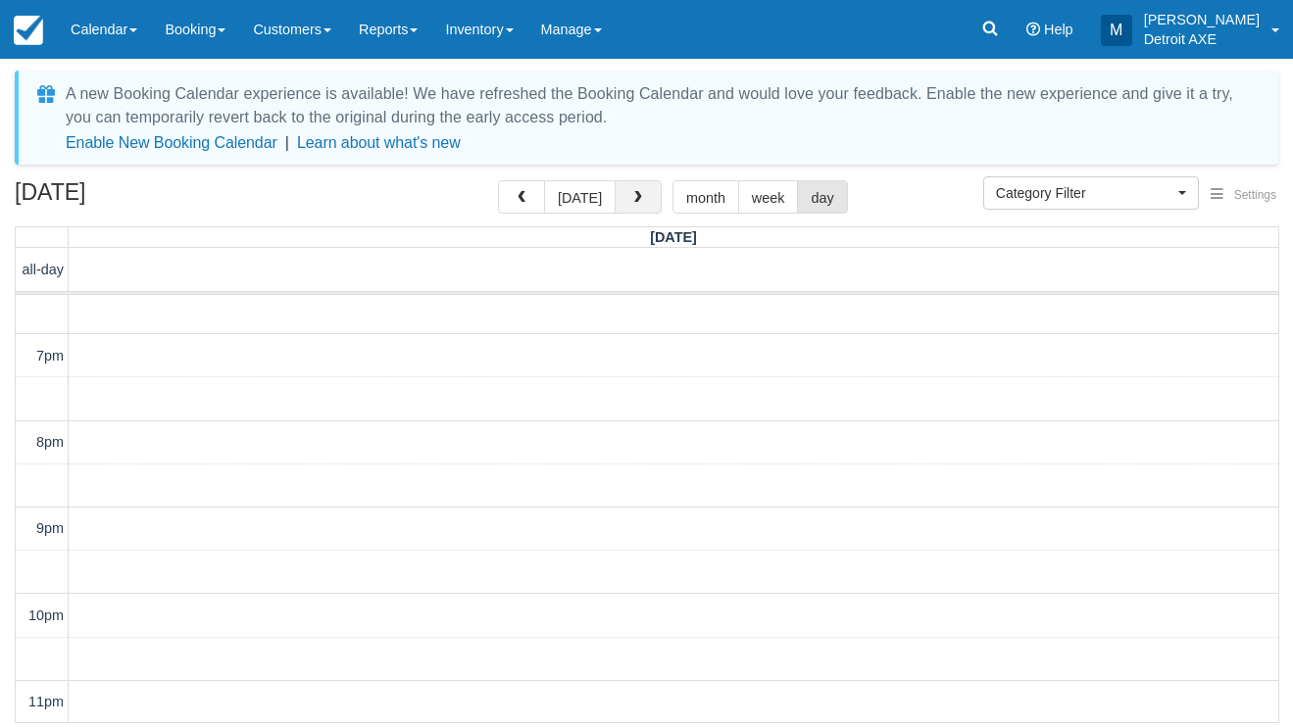
click at [639, 206] on button "button" at bounding box center [637, 196] width 47 height 33
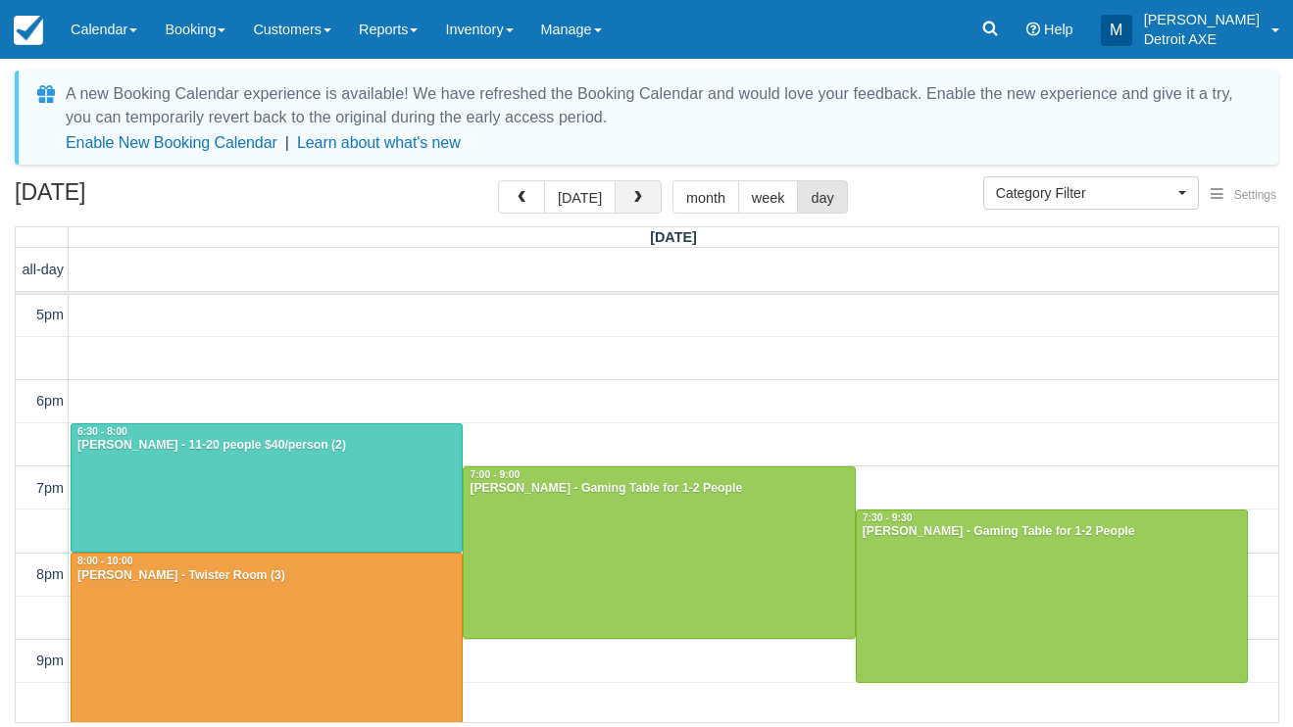
click at [646, 202] on button "button" at bounding box center [637, 196] width 47 height 33
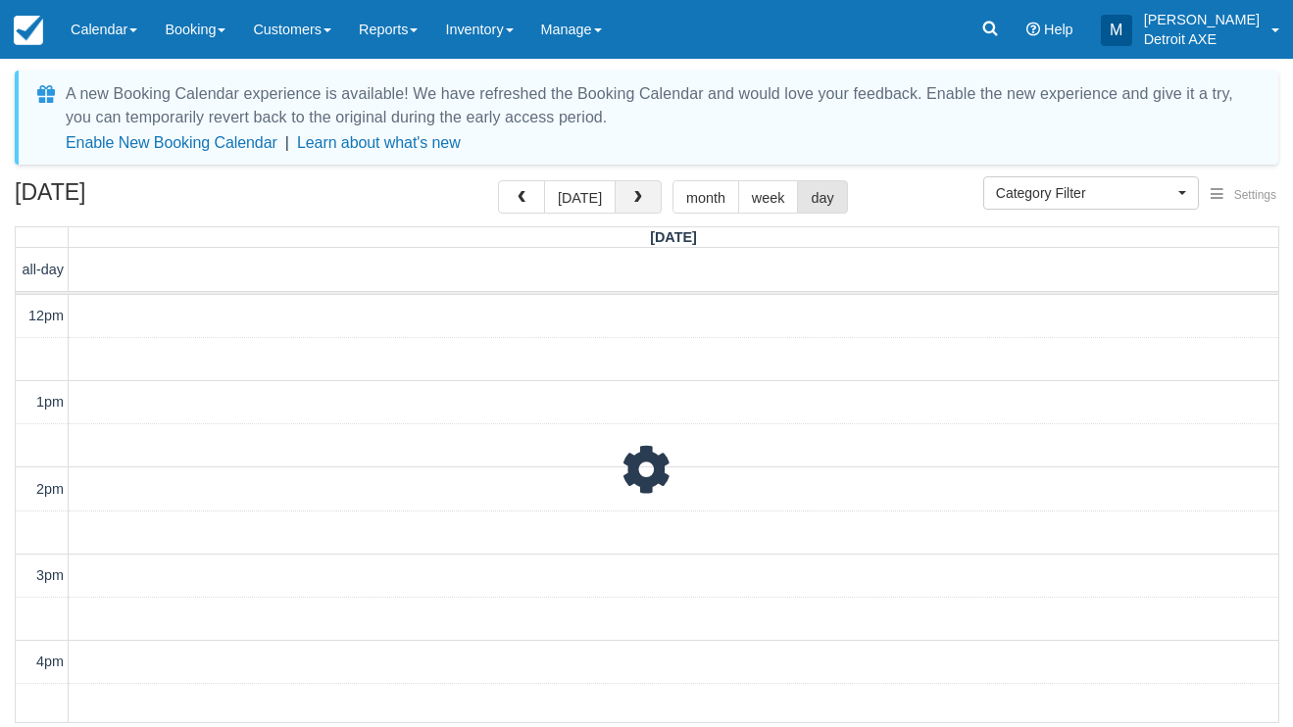
scroll to position [434, 0]
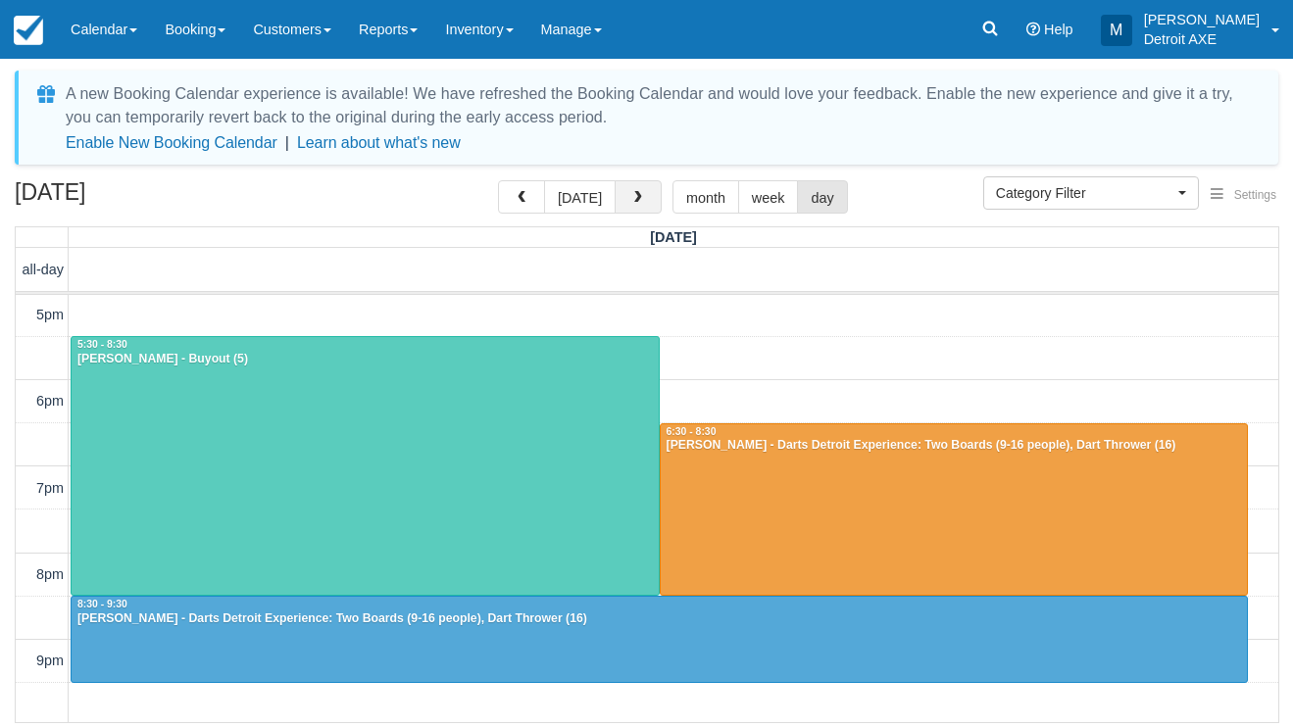
click at [648, 199] on button "button" at bounding box center [637, 196] width 47 height 33
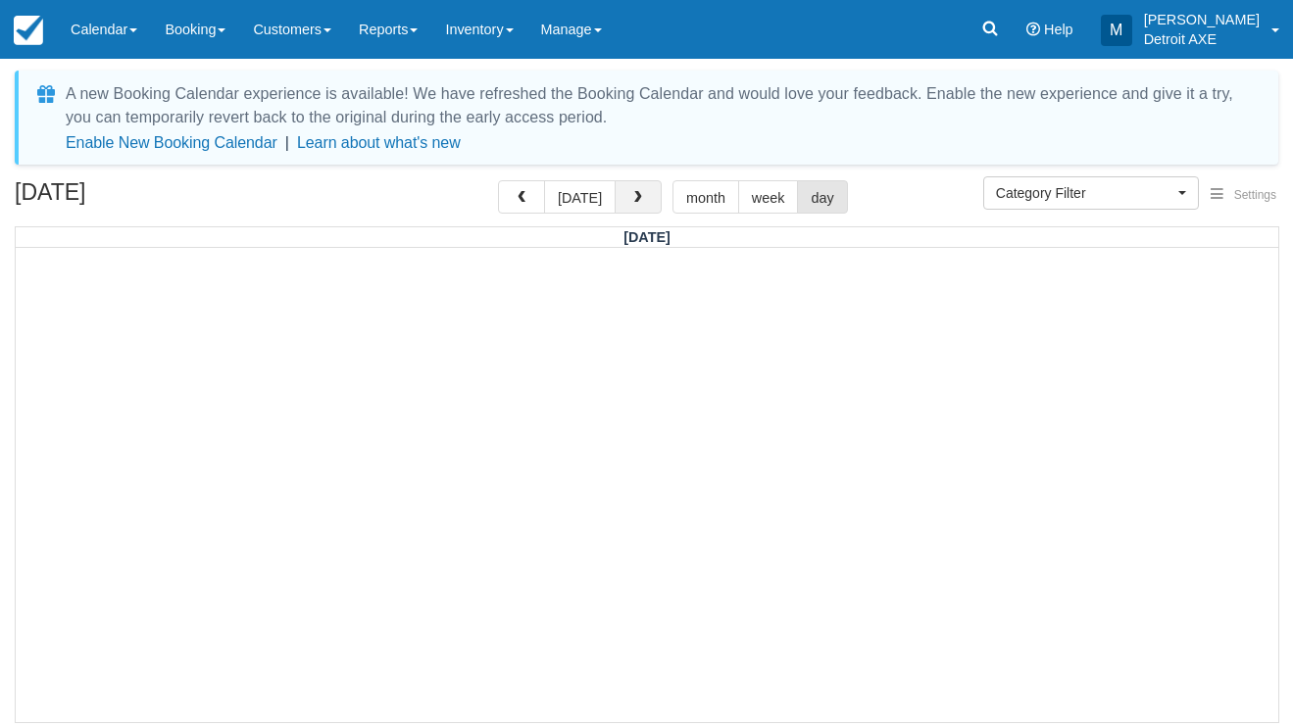
click at [650, 204] on button "button" at bounding box center [637, 196] width 47 height 33
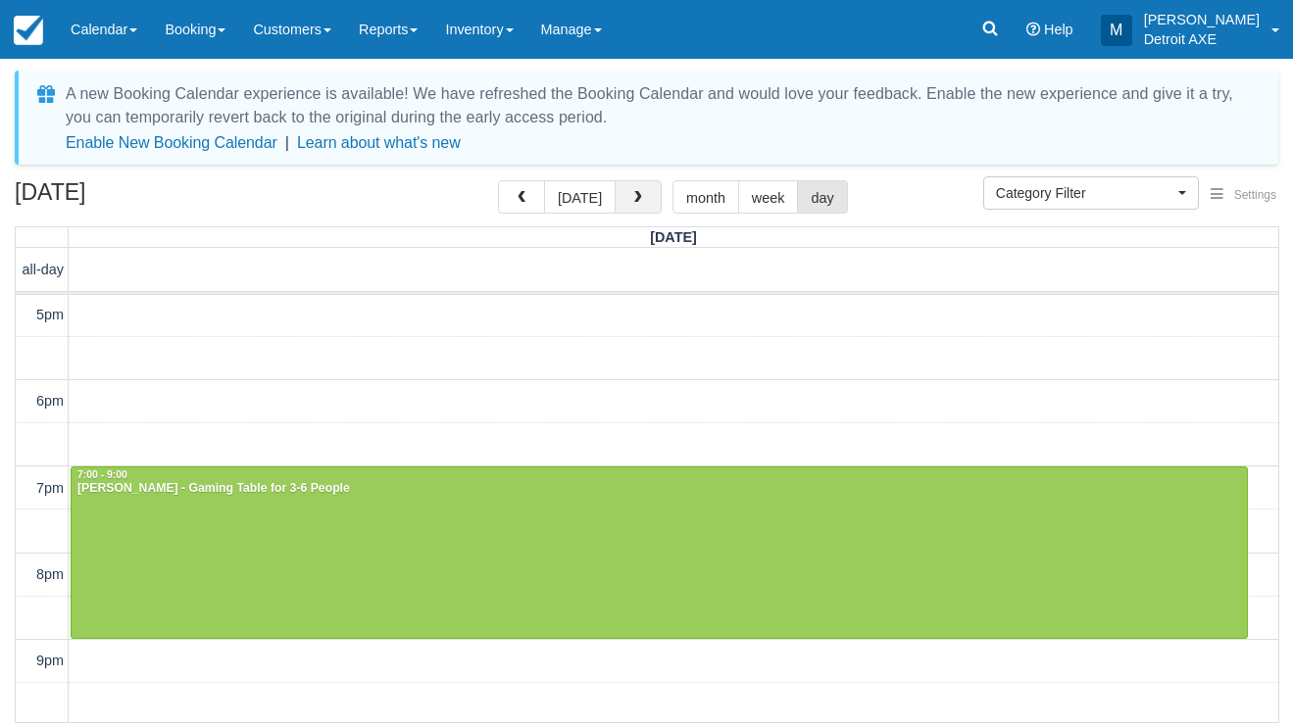
click at [650, 204] on button "button" at bounding box center [637, 196] width 47 height 33
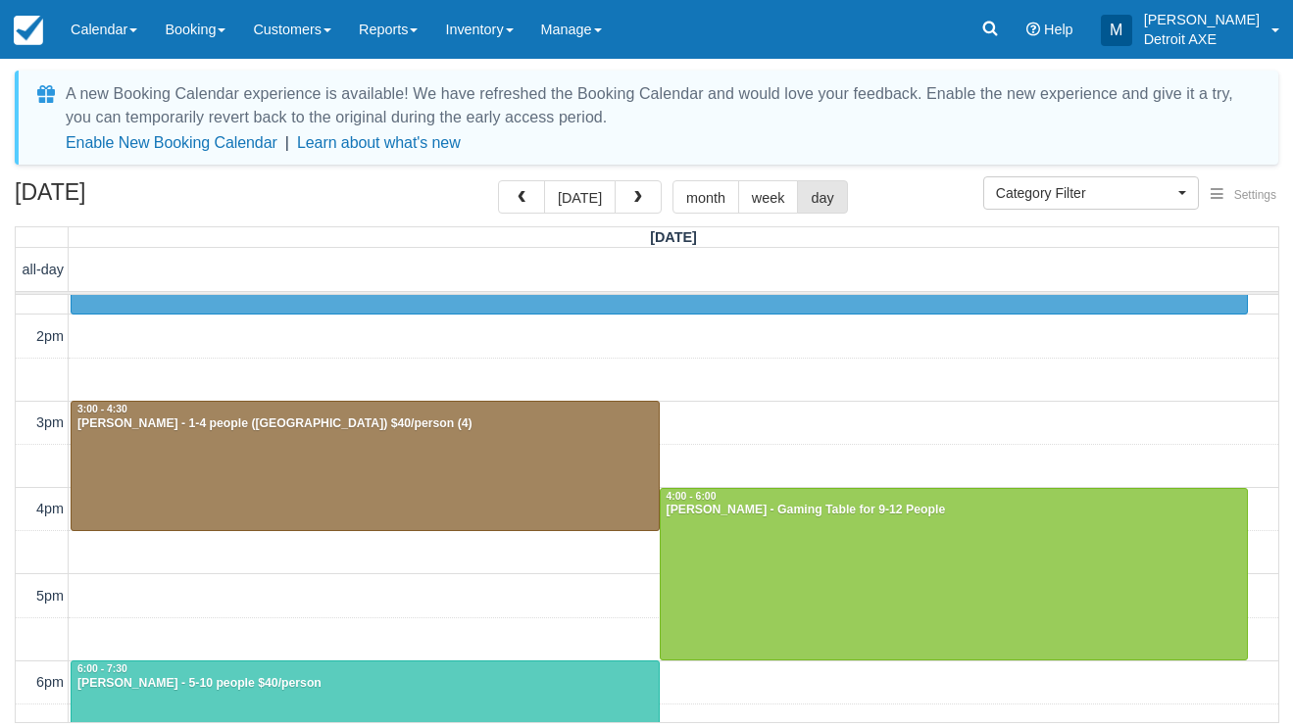
scroll to position [152, 0]
